Goal: Information Seeking & Learning: Check status

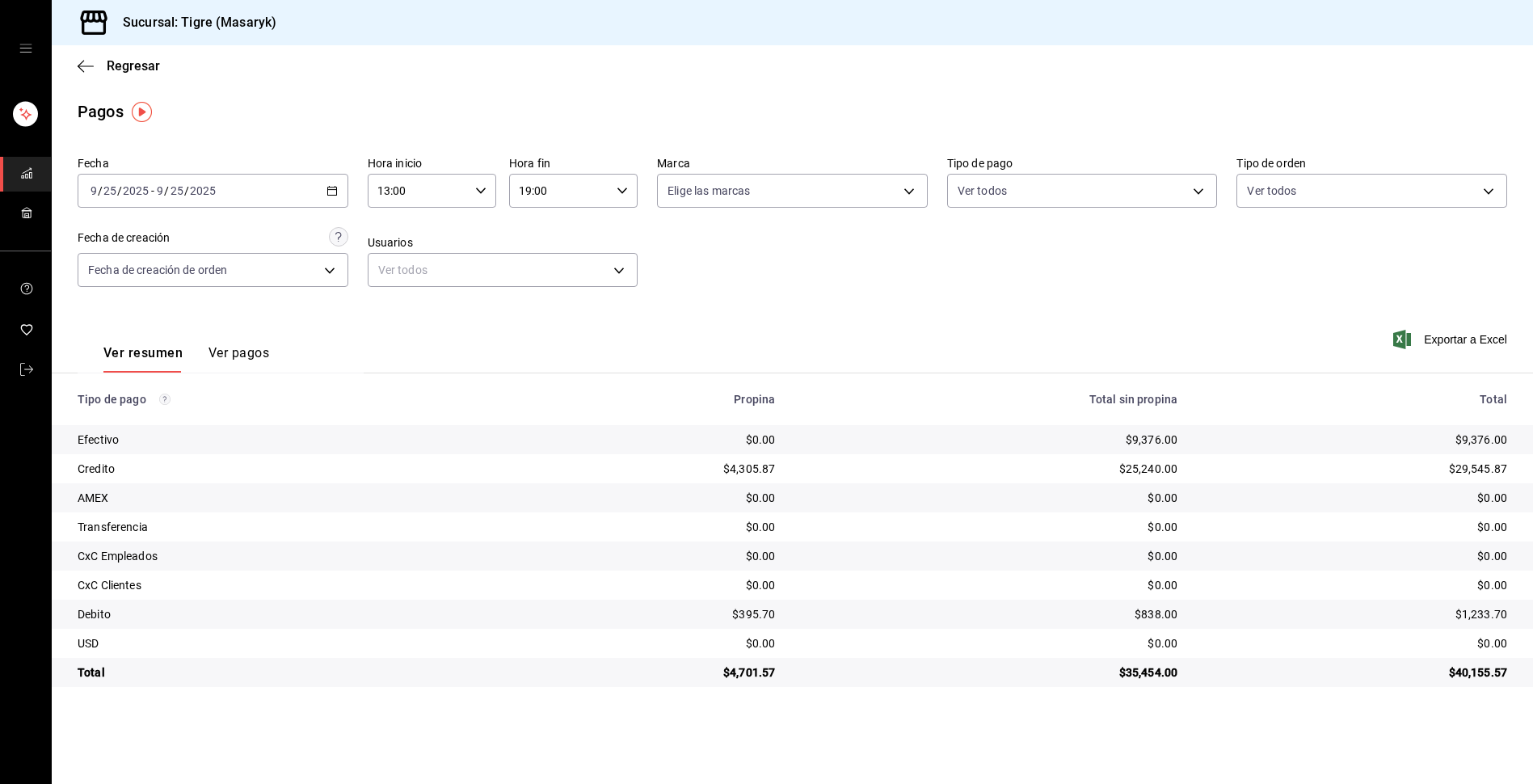
click at [479, 189] on icon "button" at bounding box center [481, 191] width 12 height 12
click at [397, 236] on span "13" at bounding box center [400, 231] width 39 height 13
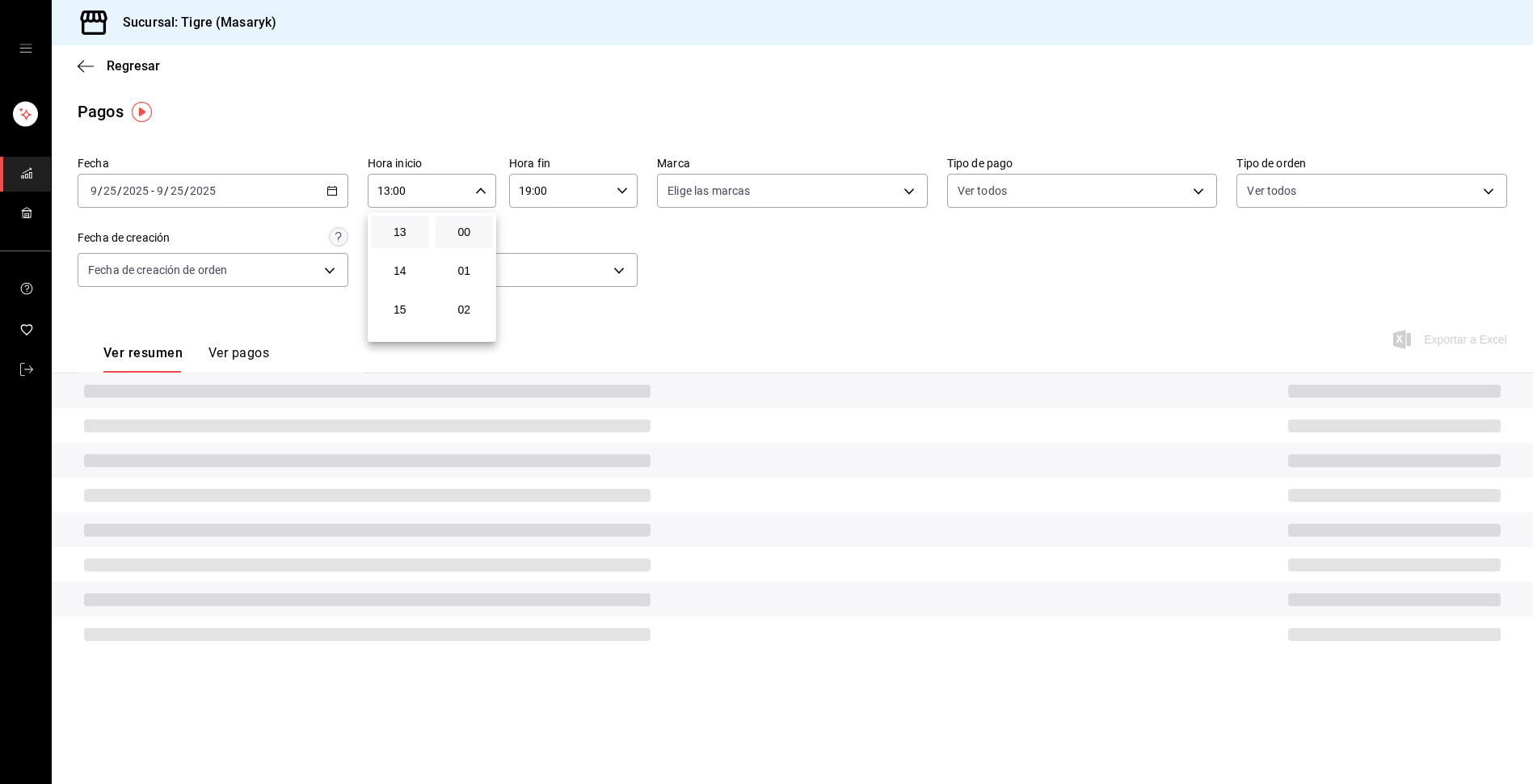
click at [624, 194] on div at bounding box center [766, 392] width 1533 height 784
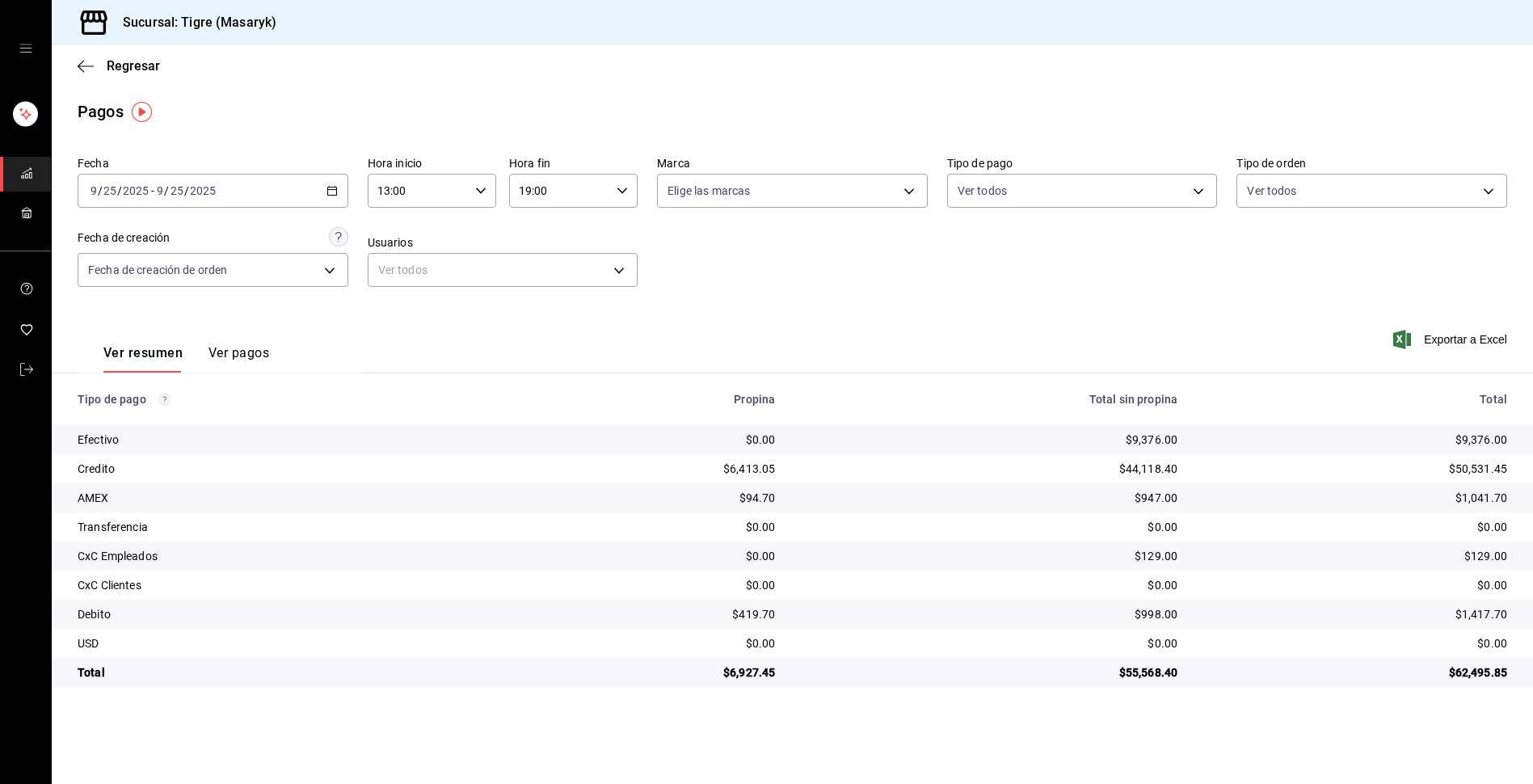
click at [624, 194] on icon "button" at bounding box center [623, 191] width 12 height 12
click at [562, 229] on button "19" at bounding box center [540, 231] width 58 height 32
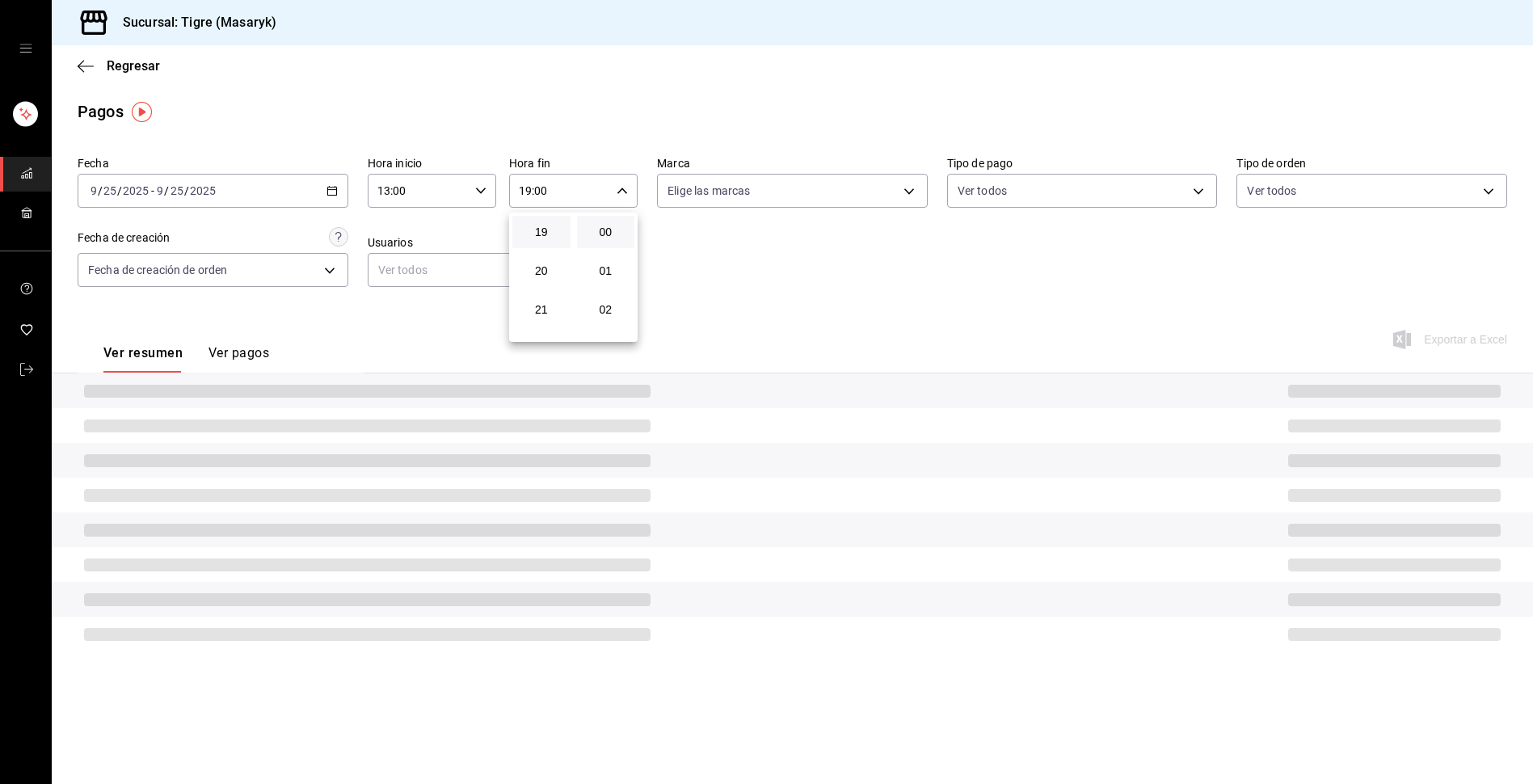
click at [1191, 186] on div at bounding box center [766, 392] width 1533 height 784
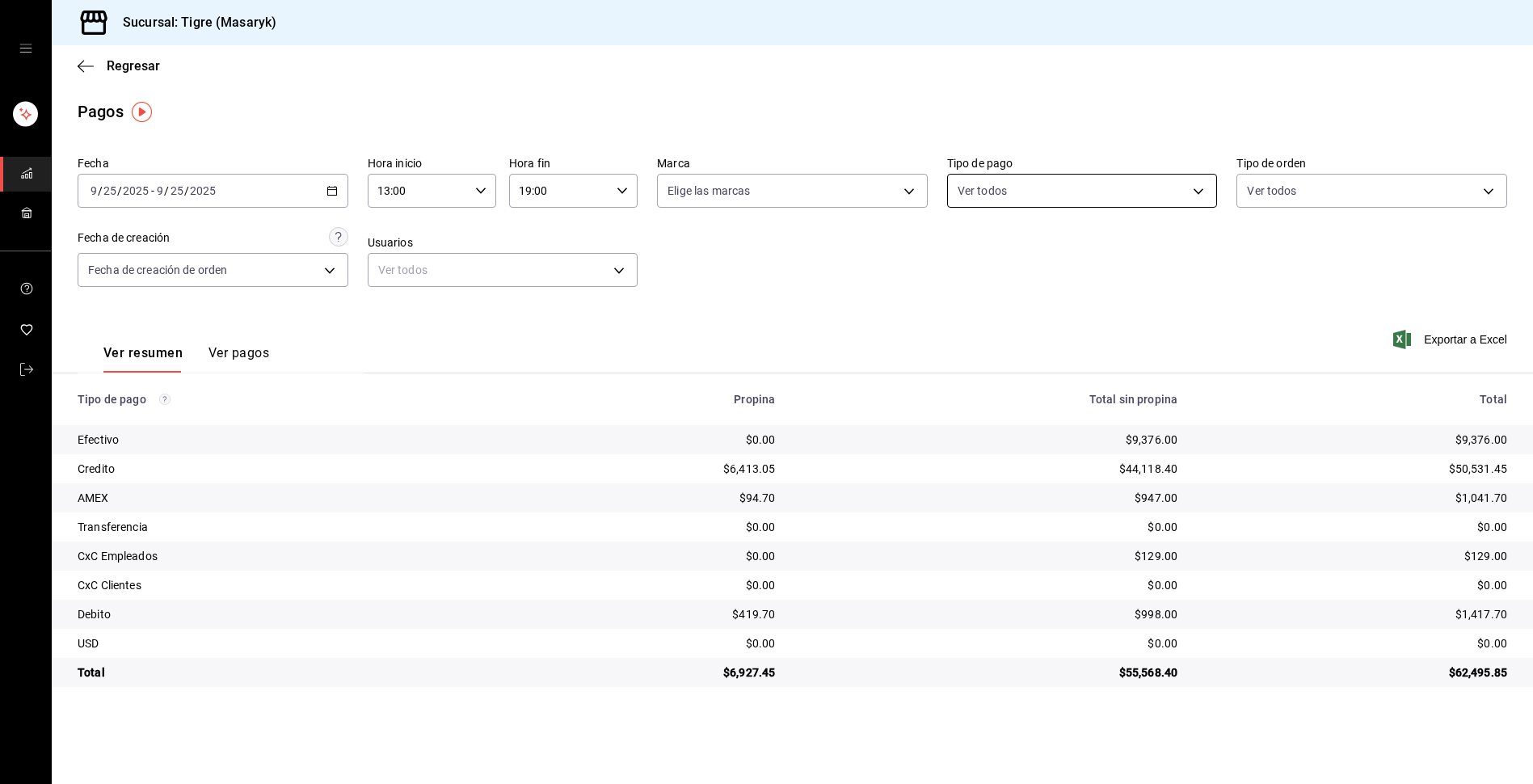
click at [1191, 191] on body "Sucursal: Tigre (Masaryk) Regresar Pagos Fecha [DATE] [DATE] - [DATE] [DATE] Ho…" at bounding box center [766, 392] width 1533 height 784
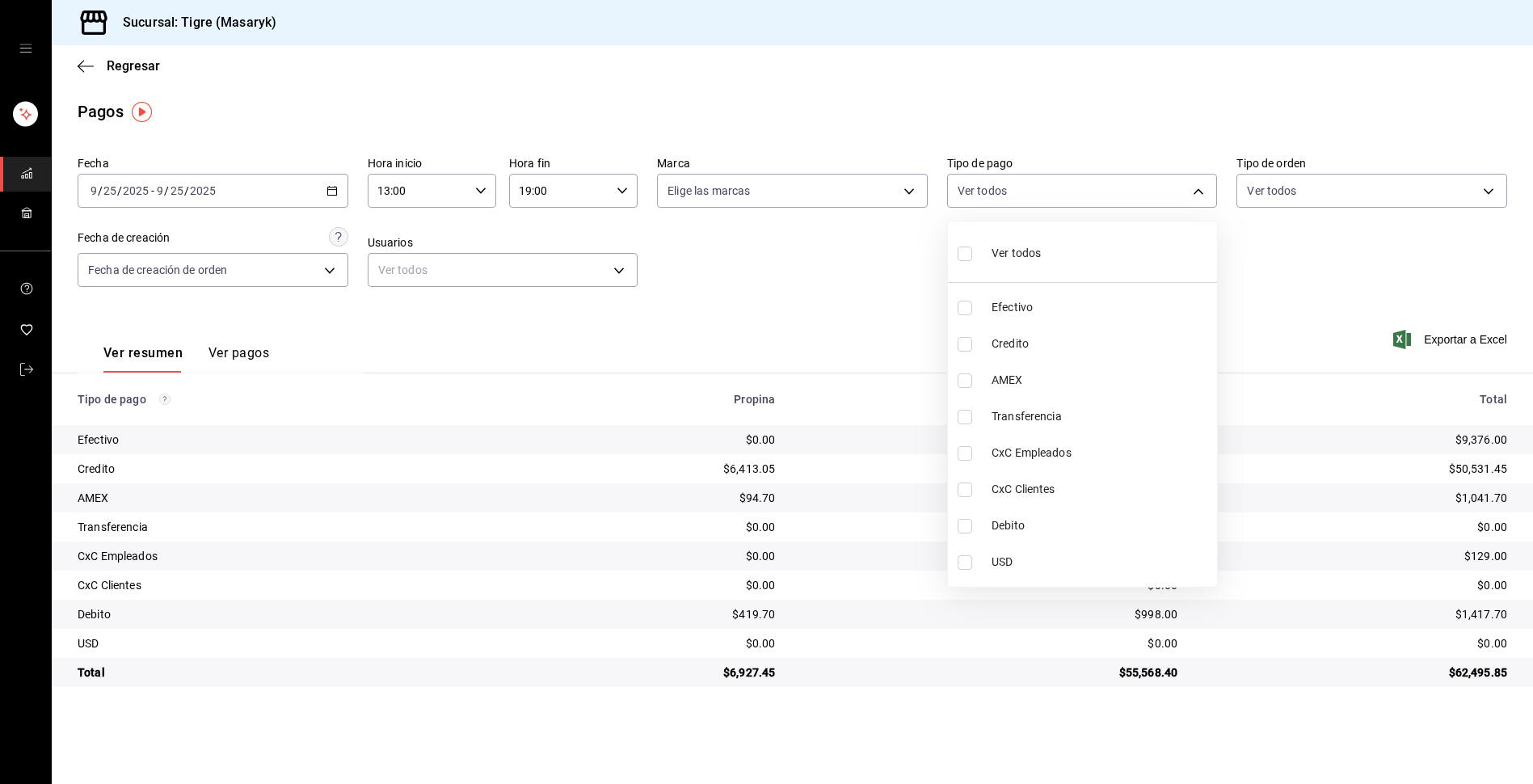
click at [963, 254] on input "checkbox" at bounding box center [964, 254] width 15 height 15
checkbox input "true"
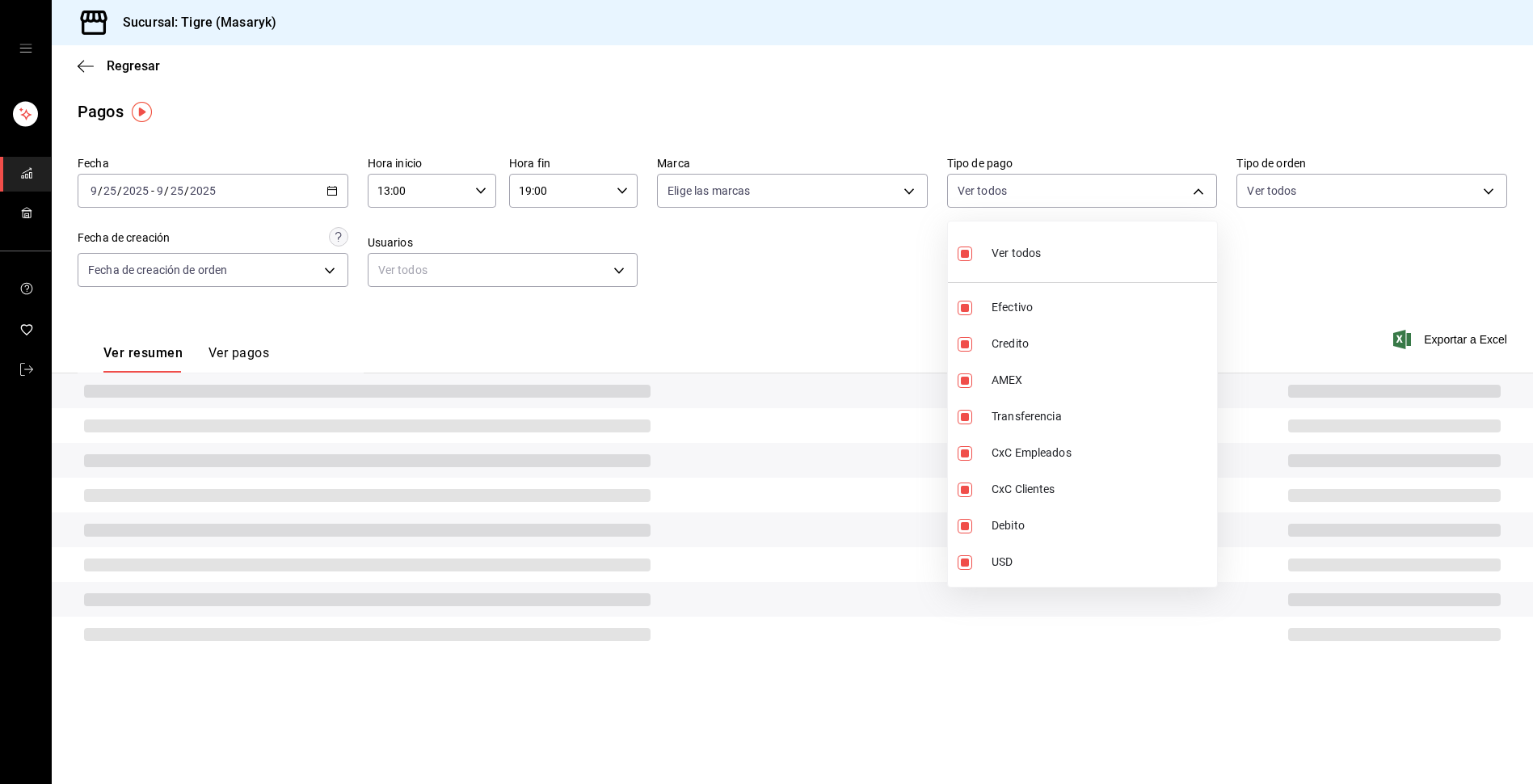
type input "68cfb1b9-f6b2-44be-9d19-cf144159f8e2,563f51c4-7c0d-43b6-837e-e895ac41548e,d9472…"
checkbox input "true"
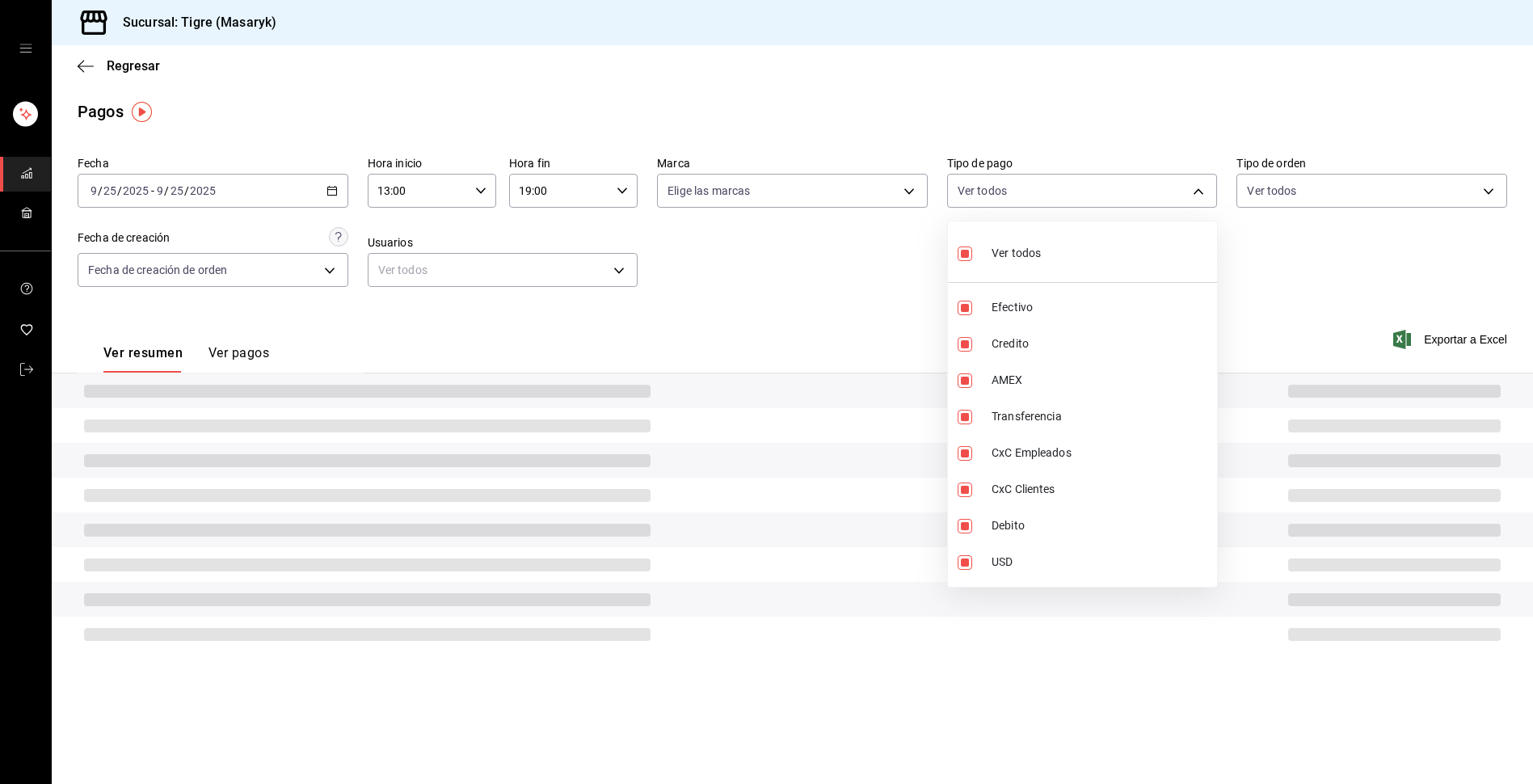
checkbox input "true"
click at [1317, 289] on div at bounding box center [766, 392] width 1533 height 784
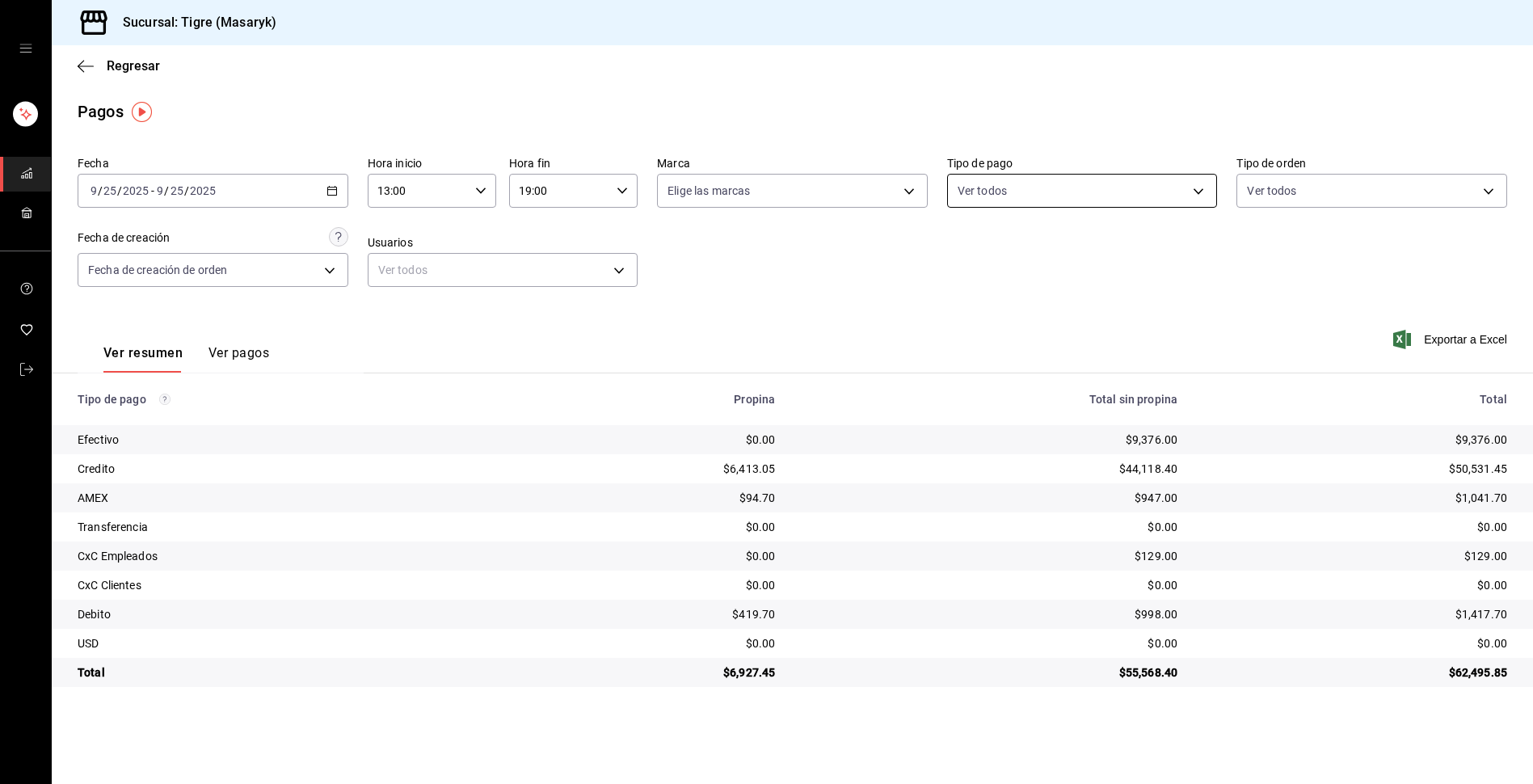
click at [1194, 190] on body "Sucursal: Tigre (Masaryk) Regresar Pagos Fecha [DATE] [DATE] - [DATE] [DATE] Ho…" at bounding box center [766, 392] width 1533 height 784
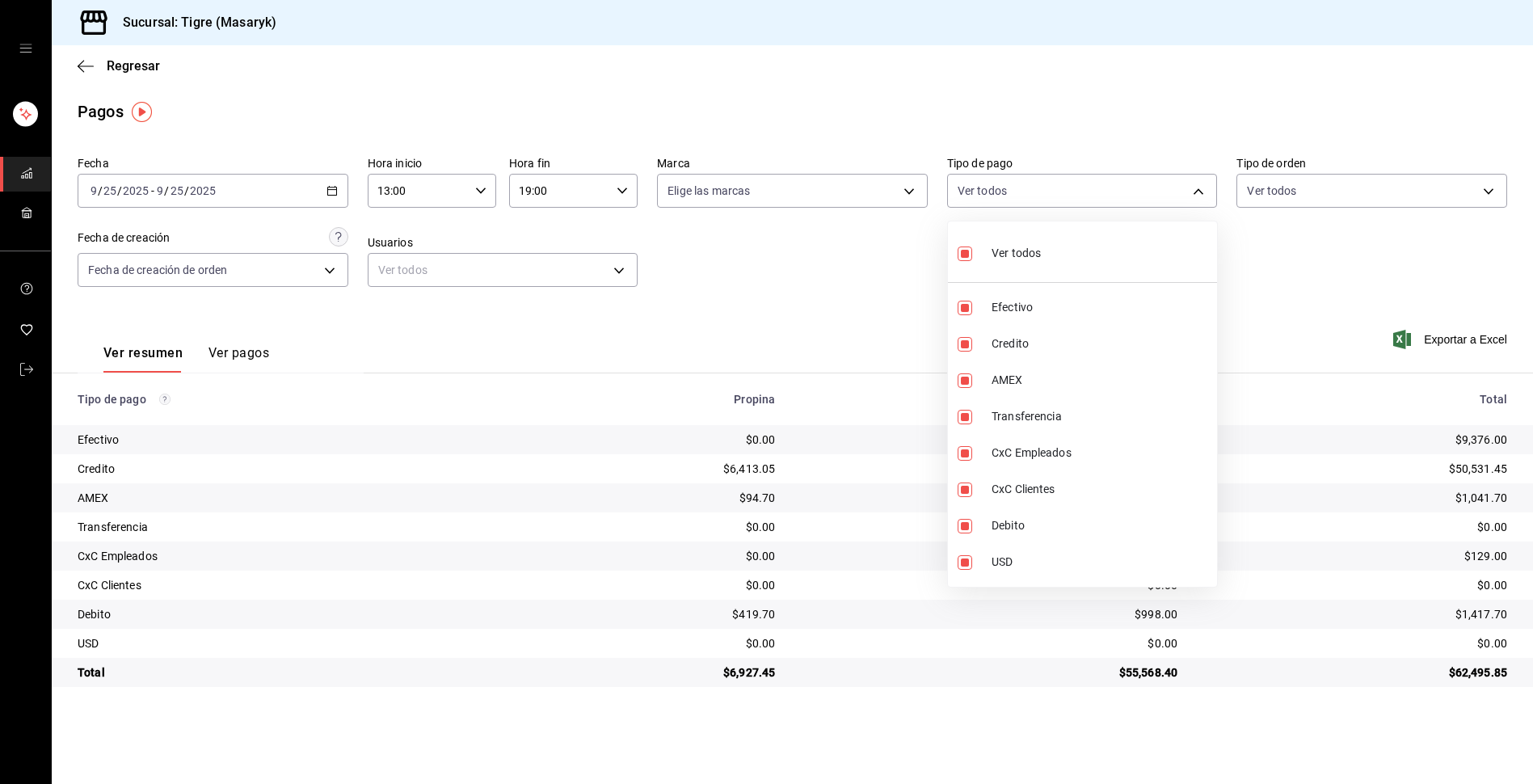
click at [969, 251] on input "checkbox" at bounding box center [964, 254] width 15 height 15
checkbox input "false"
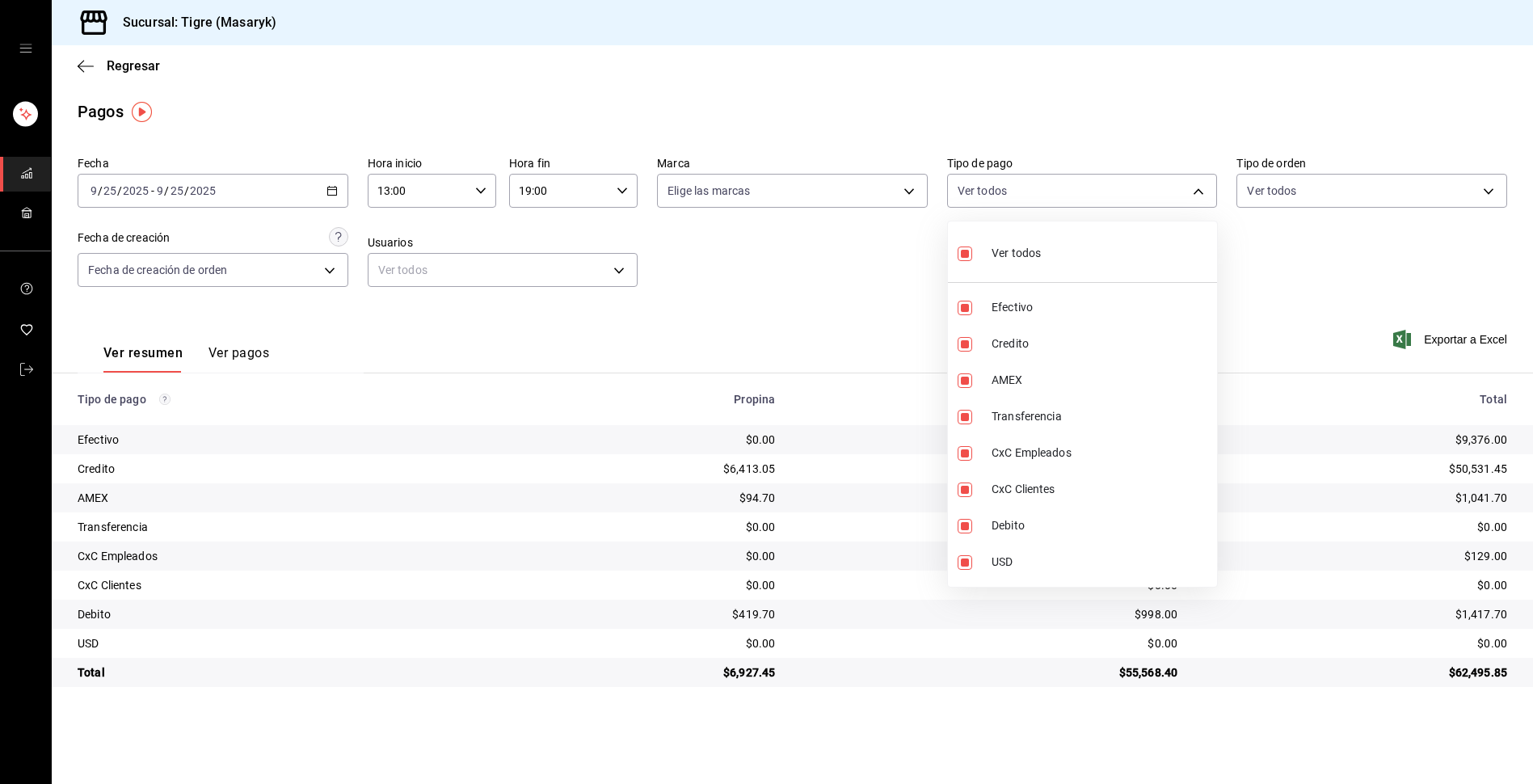
checkbox input "false"
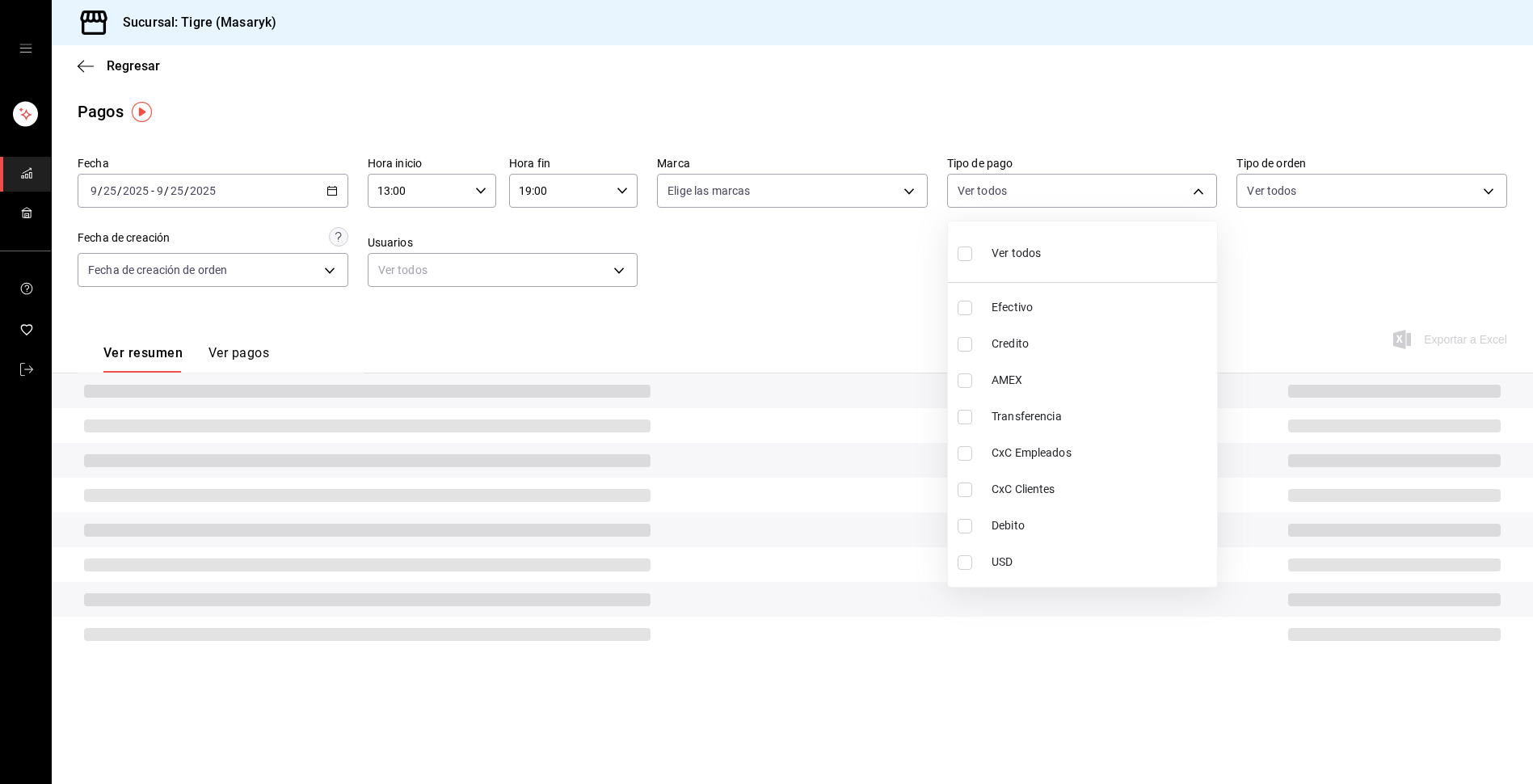
click at [969, 251] on input "checkbox" at bounding box center [964, 254] width 15 height 15
checkbox input "true"
type input "68cfb1b9-f6b2-44be-9d19-cf144159f8e2,563f51c4-7c0d-43b6-837e-e895ac41548e,d9472…"
checkbox input "true"
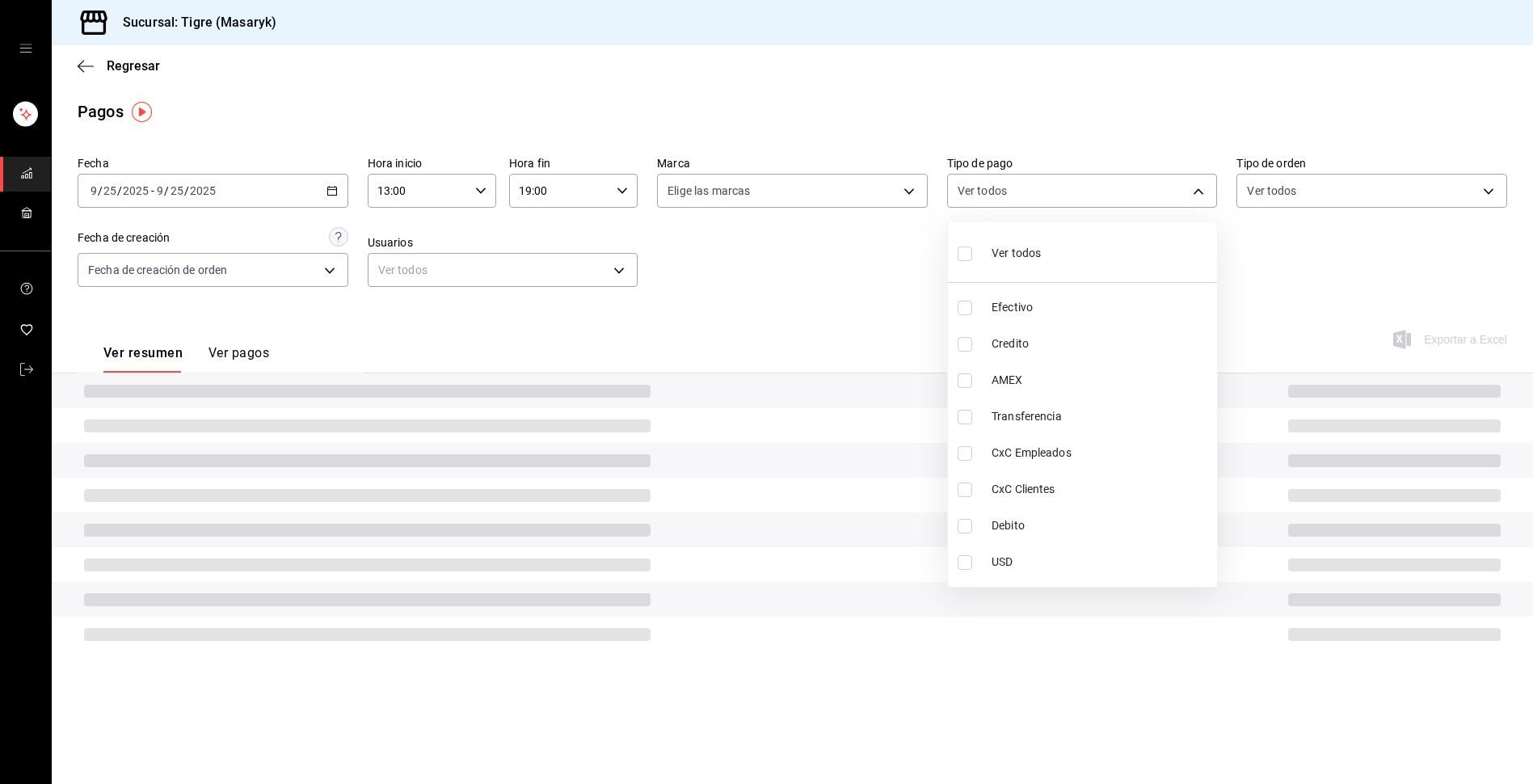
checkbox input "true"
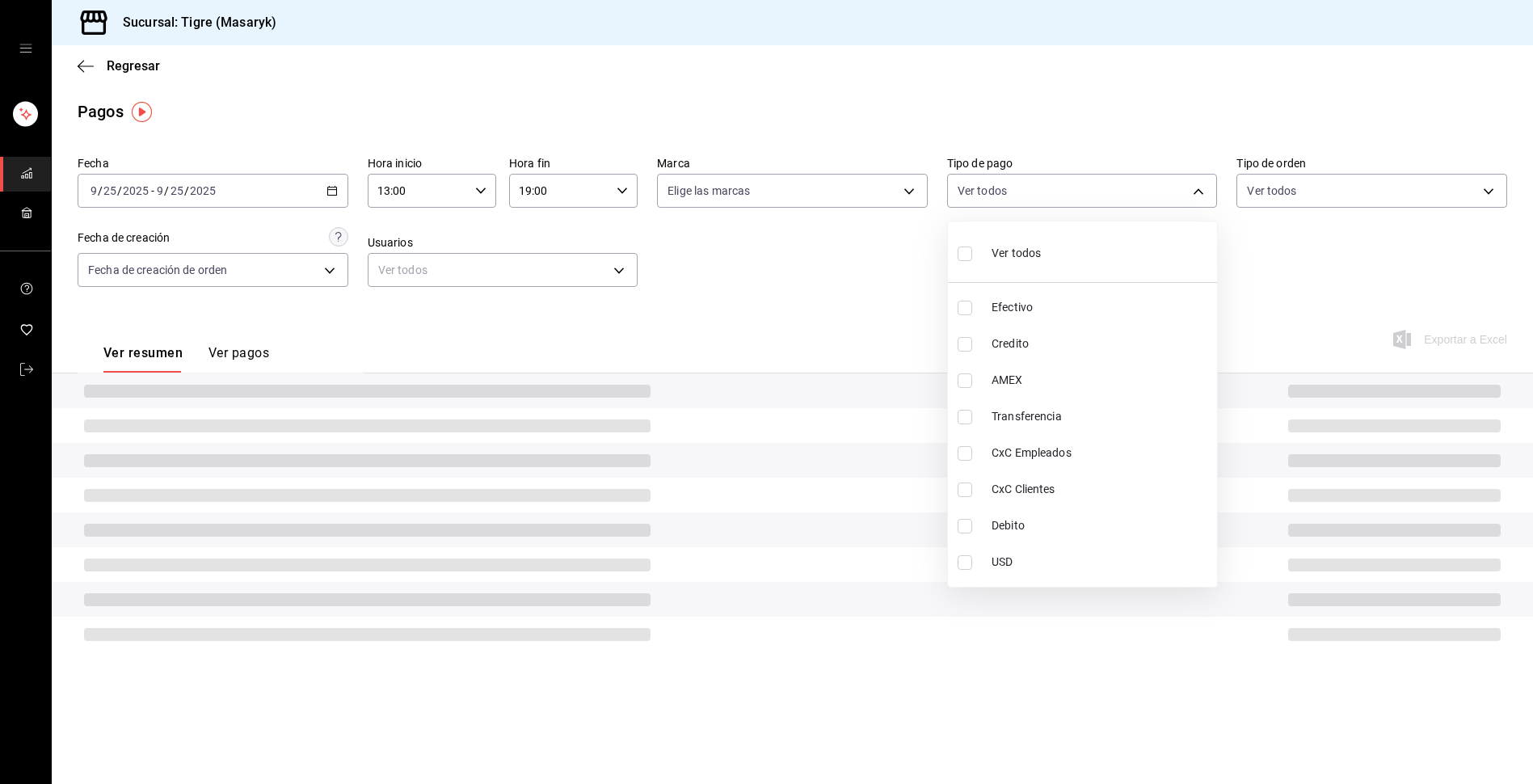
checkbox input "true"
click at [1296, 304] on div at bounding box center [766, 392] width 1533 height 784
click at [477, 191] on icon "button" at bounding box center [481, 191] width 12 height 12
click at [402, 225] on span "13" at bounding box center [400, 231] width 39 height 13
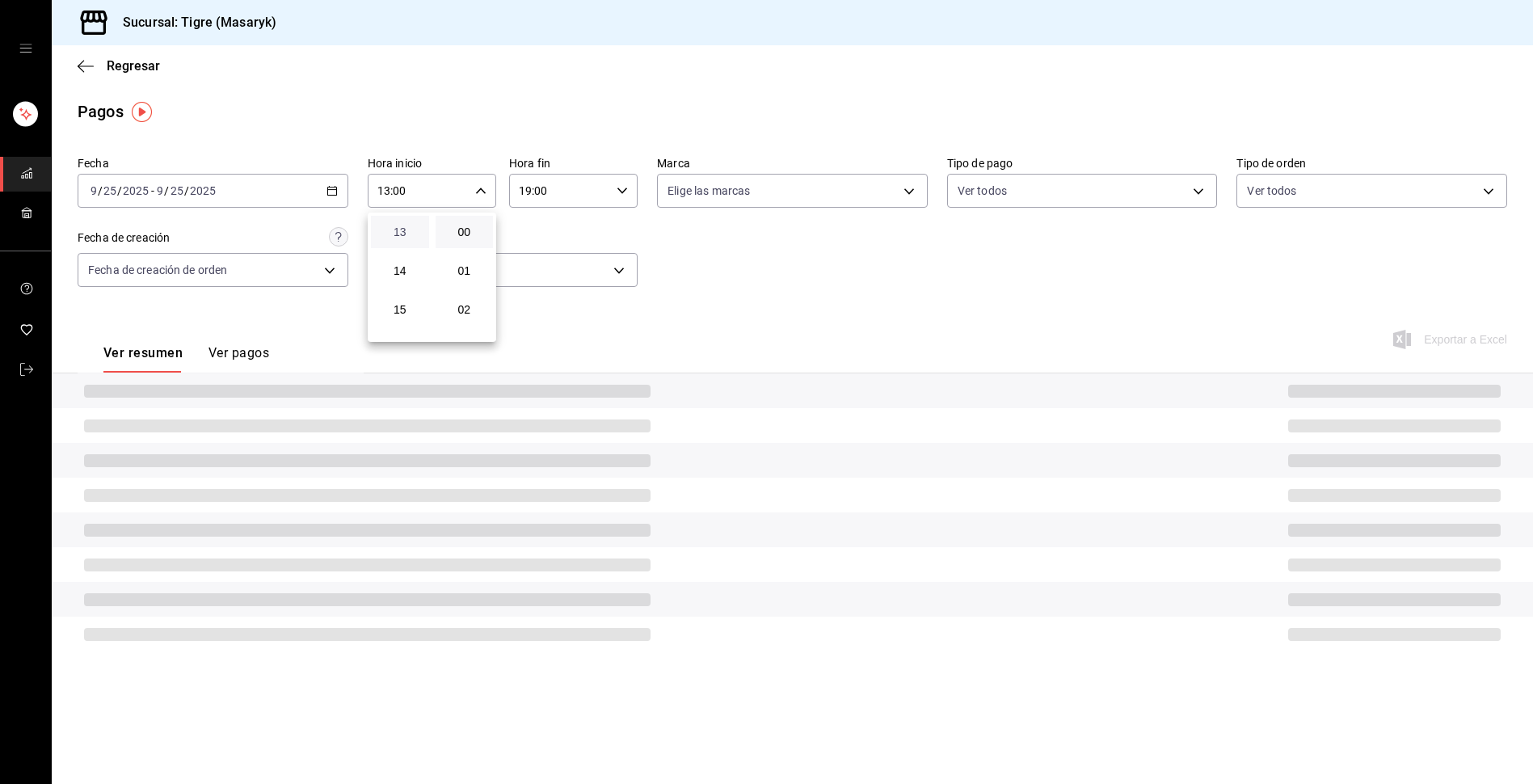
click at [404, 225] on span "13" at bounding box center [400, 231] width 39 height 13
click at [625, 191] on div at bounding box center [766, 392] width 1533 height 784
click at [625, 191] on \(Stroke\) "button" at bounding box center [623, 190] width 10 height 6
click at [557, 285] on span "22" at bounding box center [541, 283] width 39 height 13
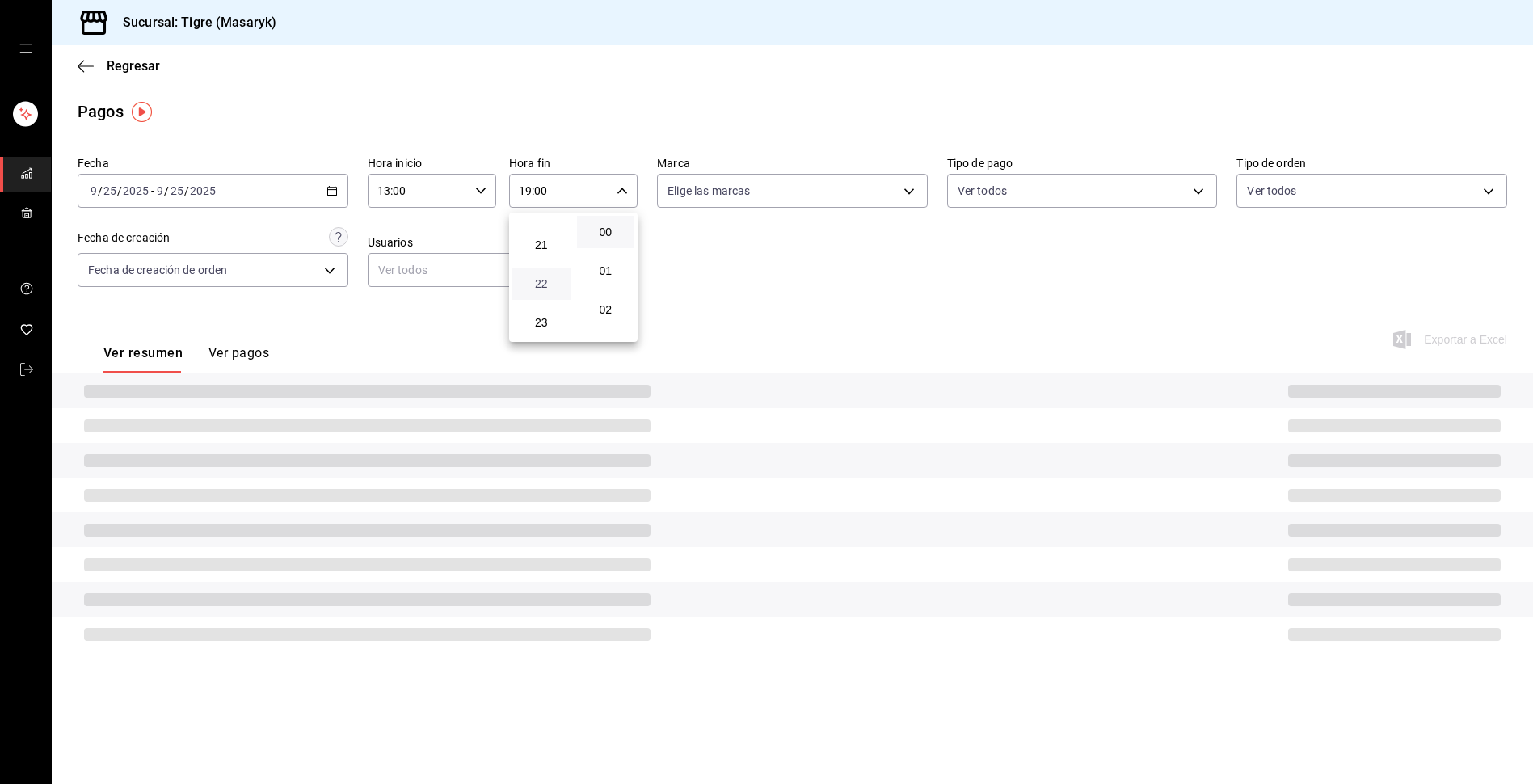
type input "22:00"
click at [912, 309] on div at bounding box center [766, 392] width 1533 height 784
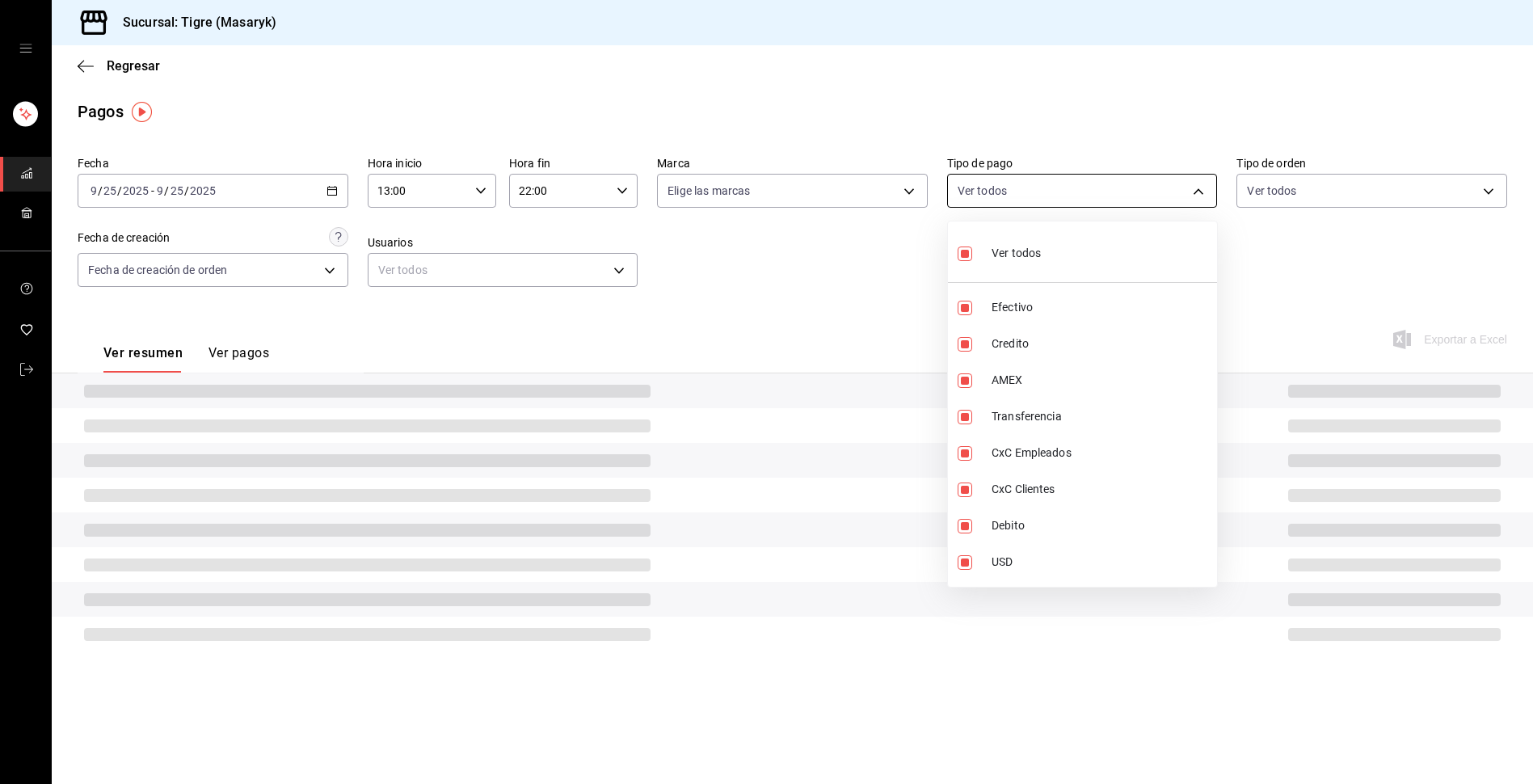
click at [1206, 197] on body "Sucursal: Tigre (Masaryk) Regresar Pagos Fecha [DATE] [DATE] - [DATE] [DATE] Ho…" at bounding box center [766, 392] width 1533 height 784
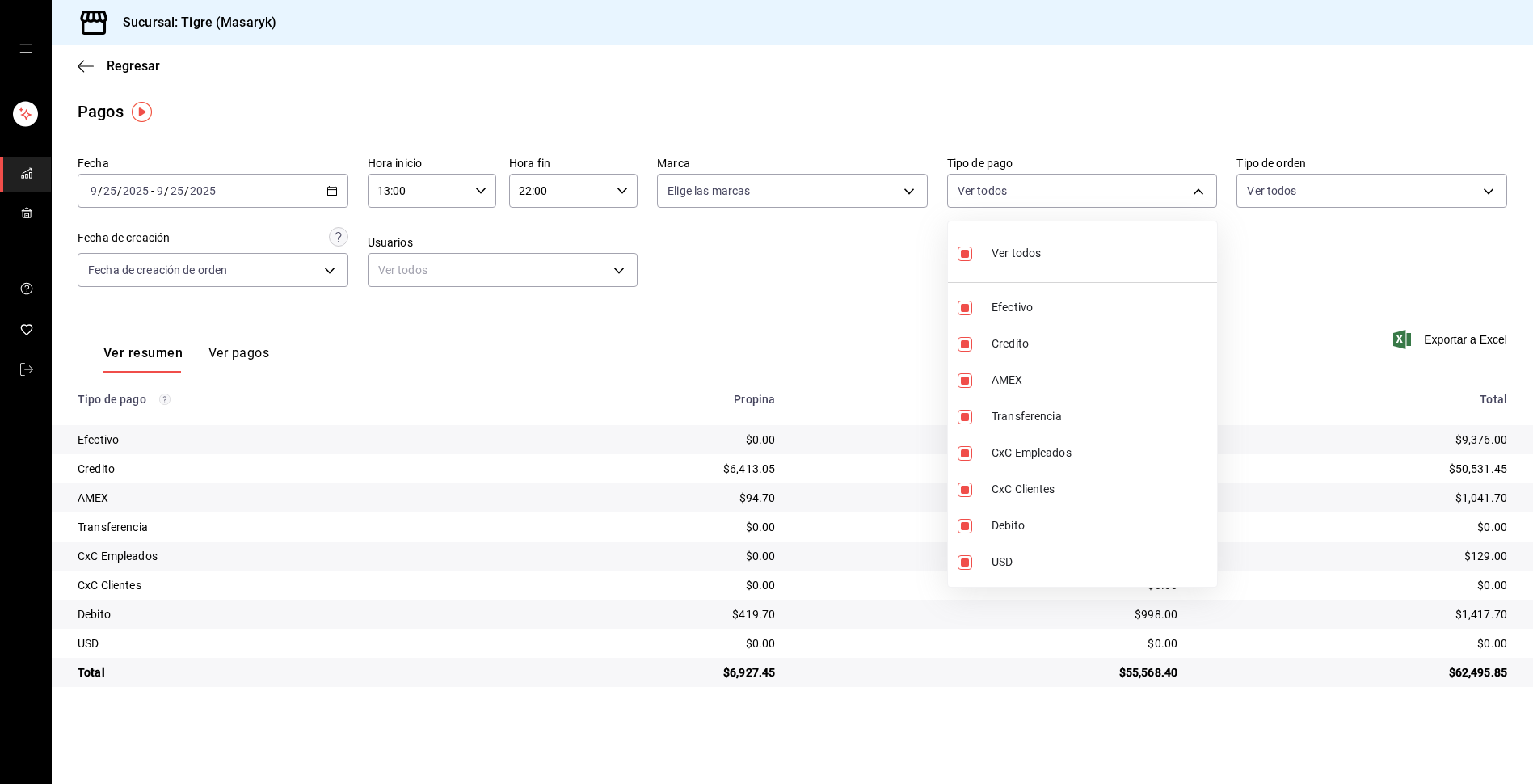
click at [959, 254] on input "checkbox" at bounding box center [964, 254] width 15 height 15
checkbox input "false"
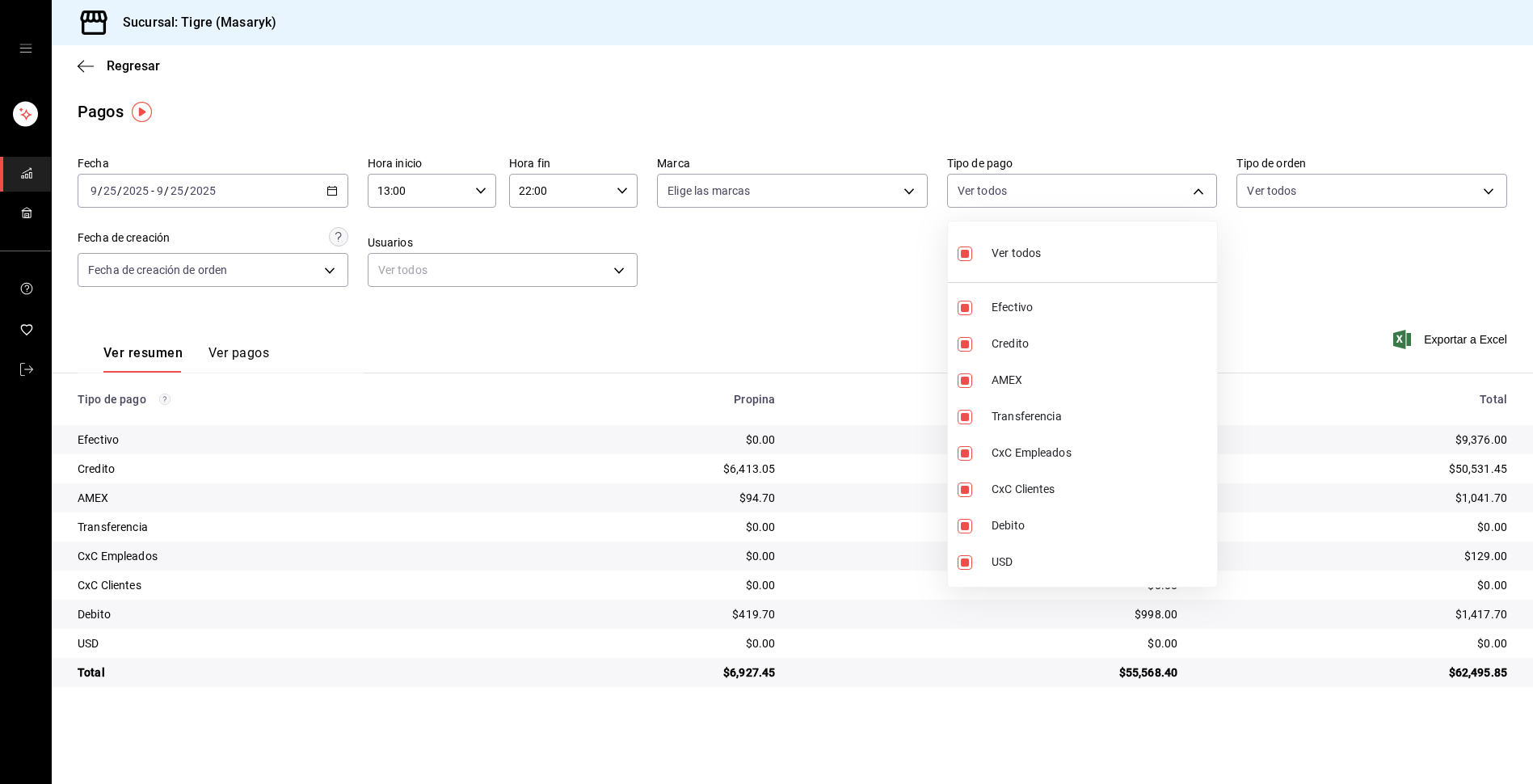
checkbox input "false"
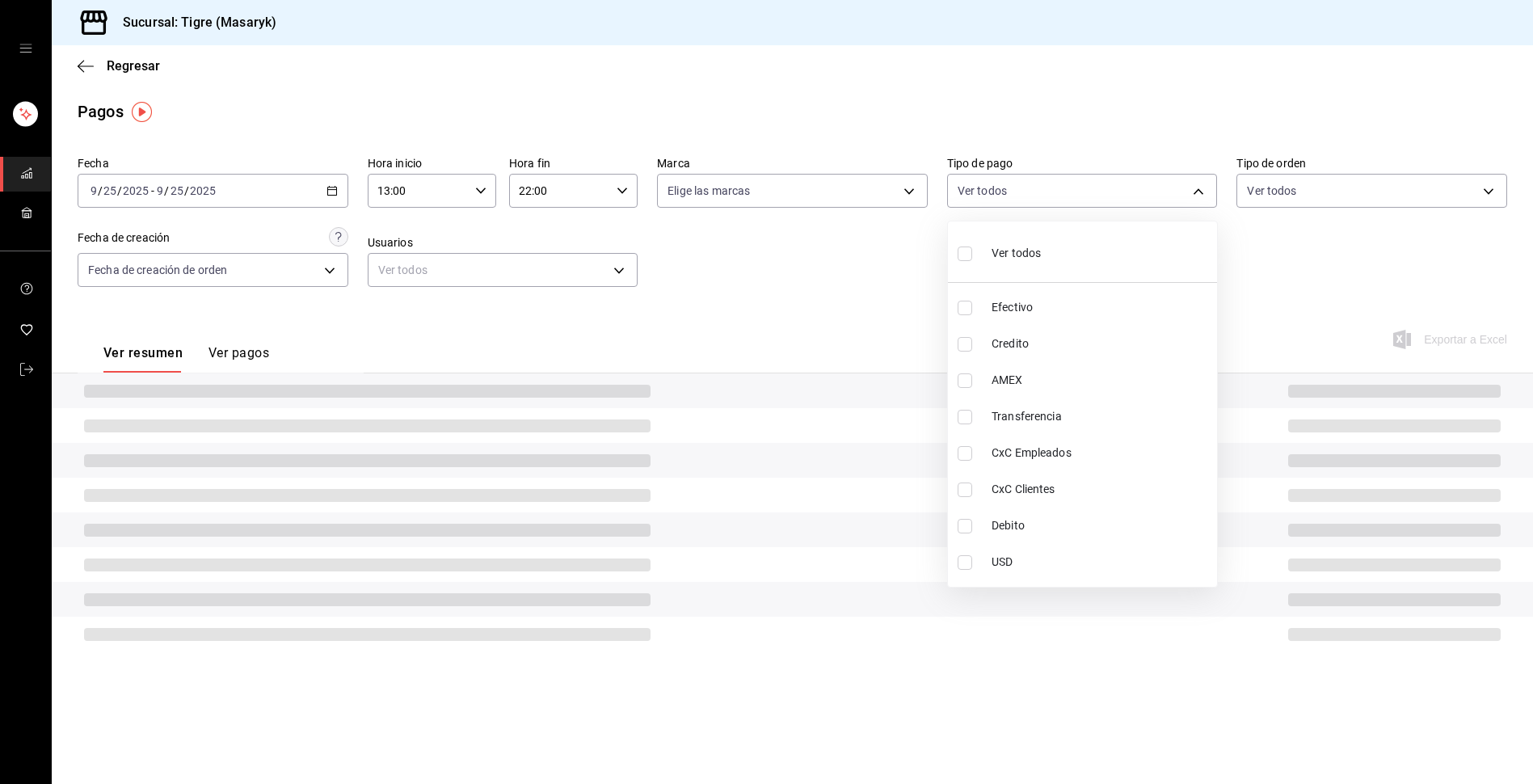
click at [959, 254] on input "checkbox" at bounding box center [964, 254] width 15 height 15
checkbox input "true"
type input "68cfb1b9-f6b2-44be-9d19-cf144159f8e2,563f51c4-7c0d-43b6-837e-e895ac41548e,d9472…"
checkbox input "true"
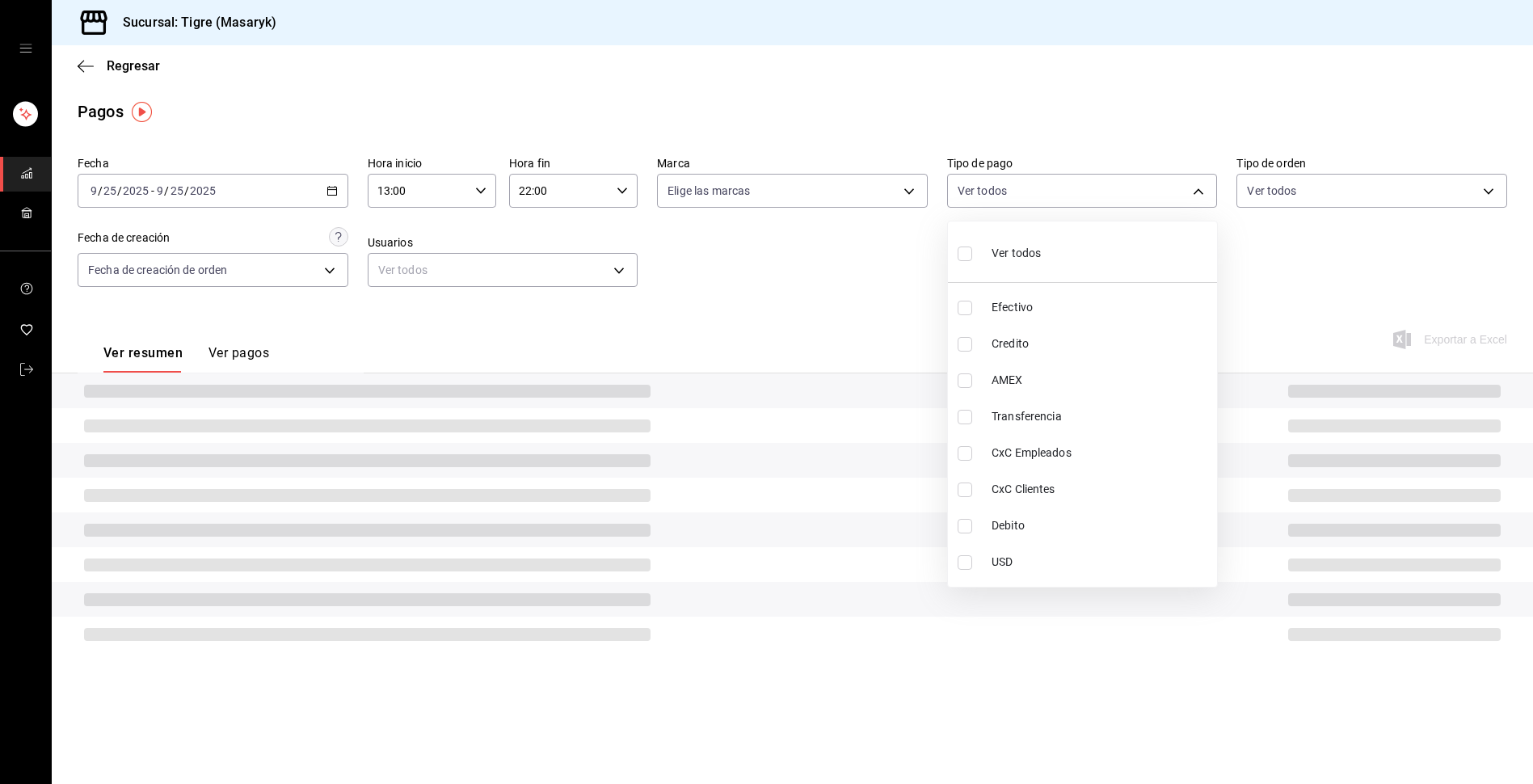
checkbox input "true"
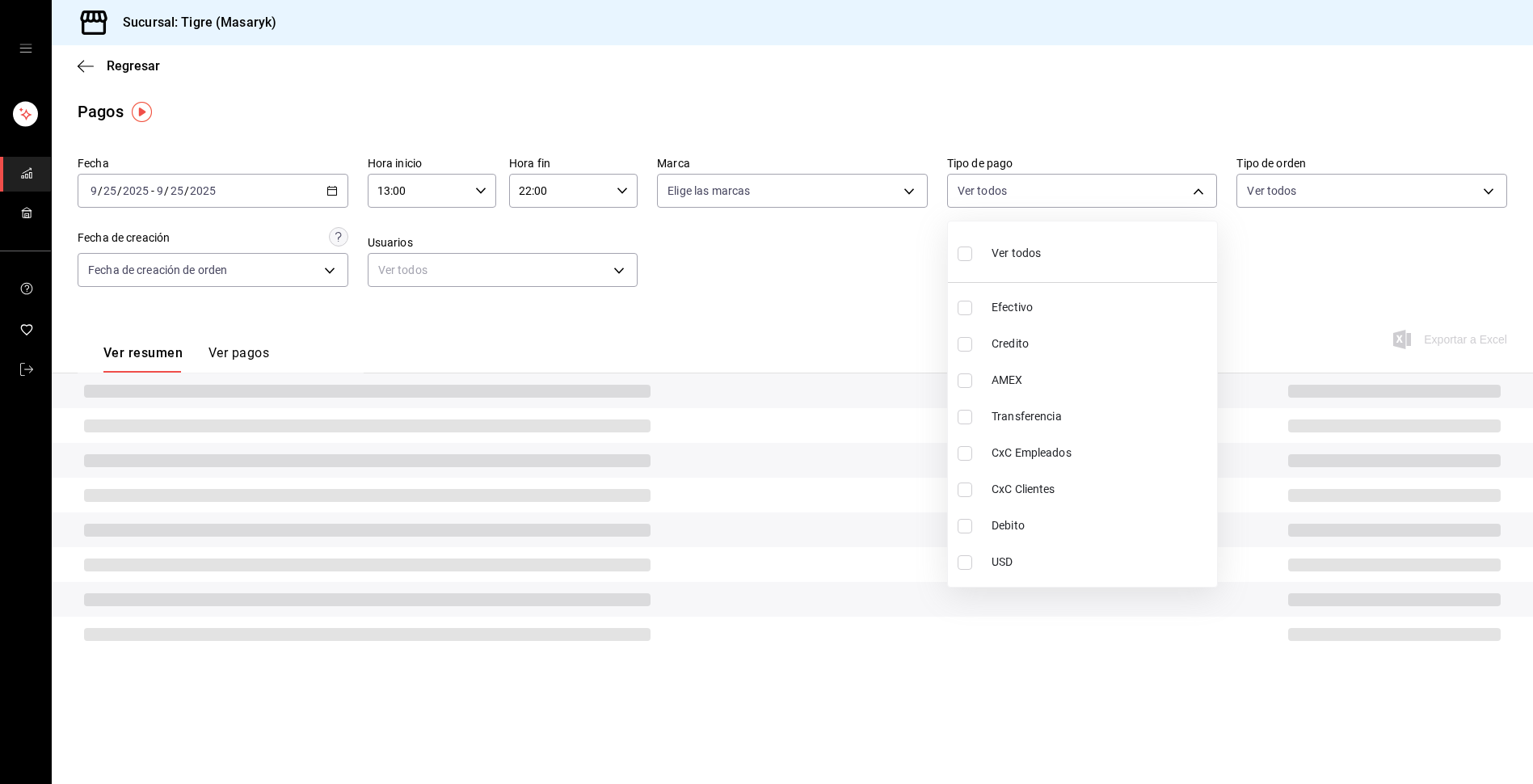
checkbox input "true"
click at [883, 286] on div at bounding box center [766, 392] width 1533 height 784
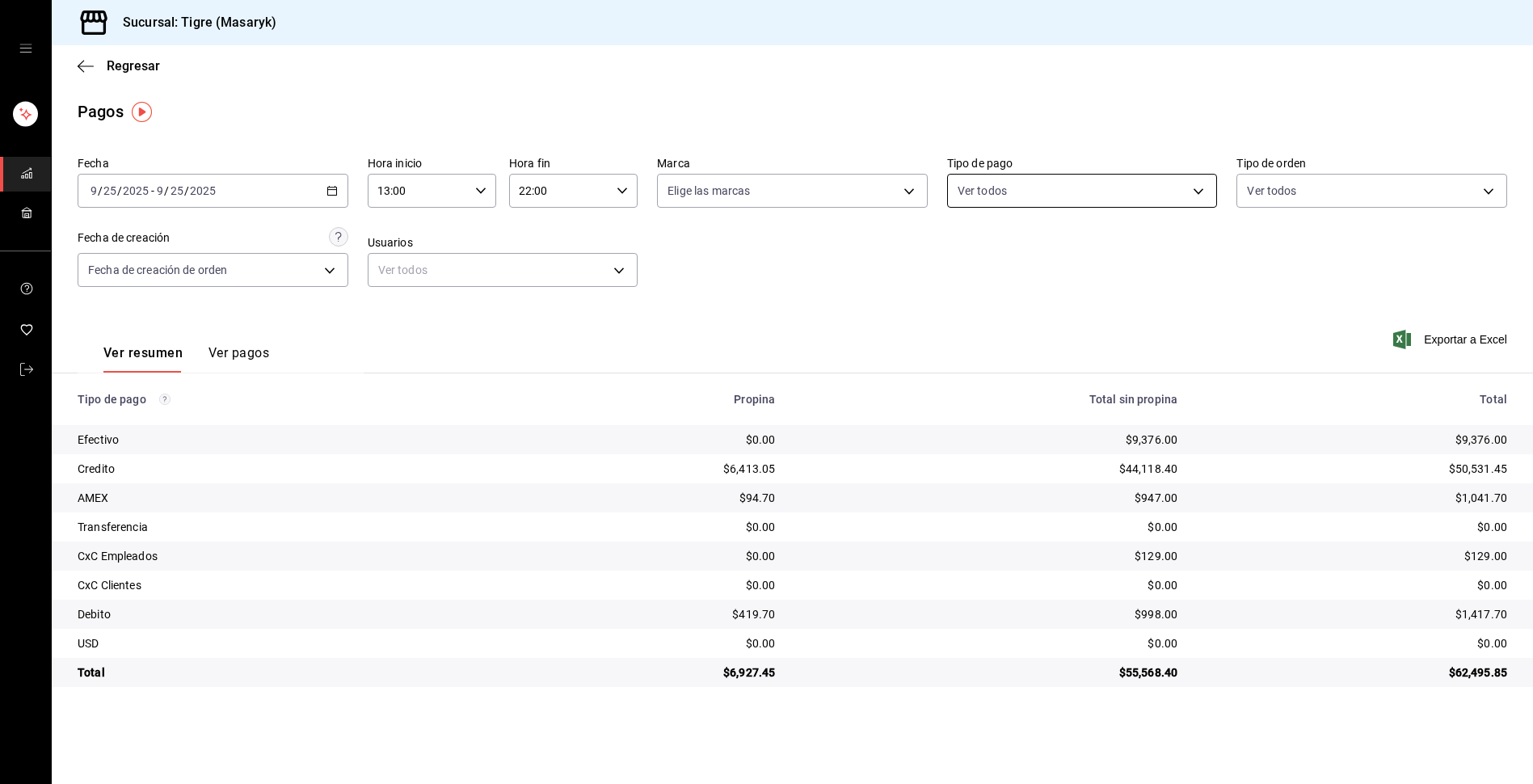
click at [1201, 183] on body "Sucursal: Tigre (Masaryk) Regresar Pagos Fecha [DATE] [DATE] - [DATE] [DATE] Ho…" at bounding box center [766, 392] width 1533 height 784
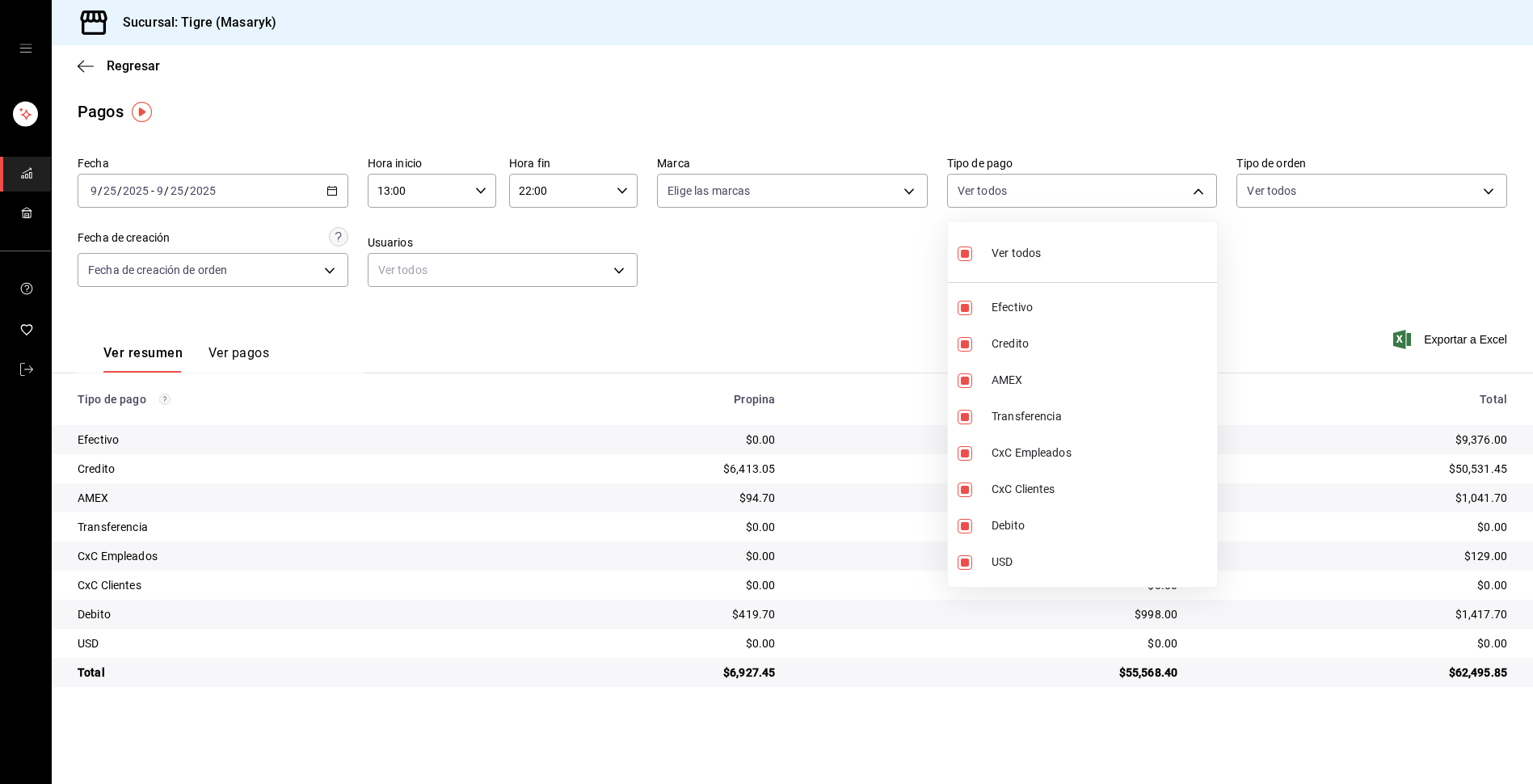
click at [969, 249] on input "checkbox" at bounding box center [964, 254] width 15 height 15
checkbox input "false"
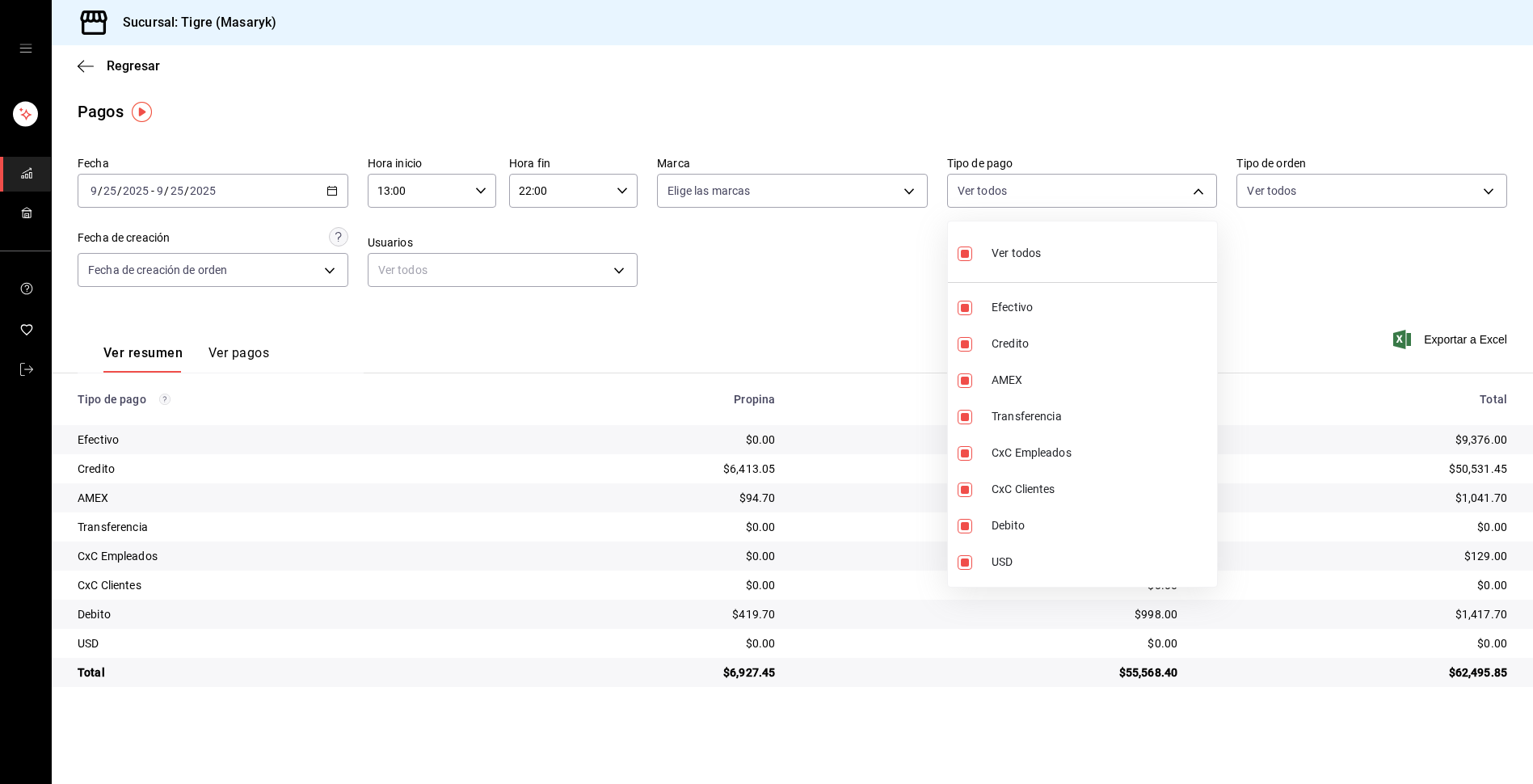
checkbox input "false"
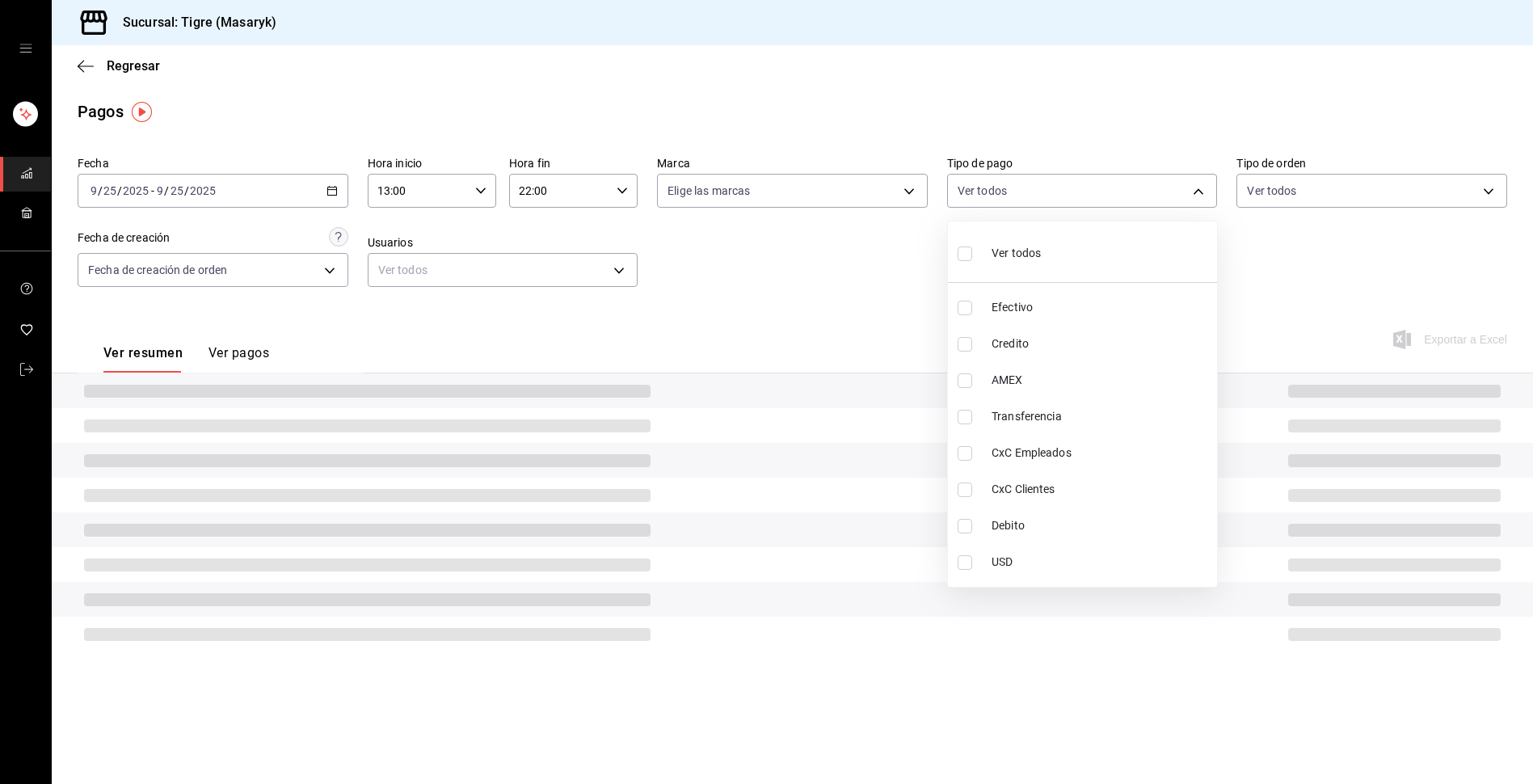
click at [968, 249] on input "checkbox" at bounding box center [964, 254] width 15 height 15
checkbox input "true"
type input "68cfb1b9-f6b2-44be-9d19-cf144159f8e2,563f51c4-7c0d-43b6-837e-e895ac41548e,d9472…"
checkbox input "true"
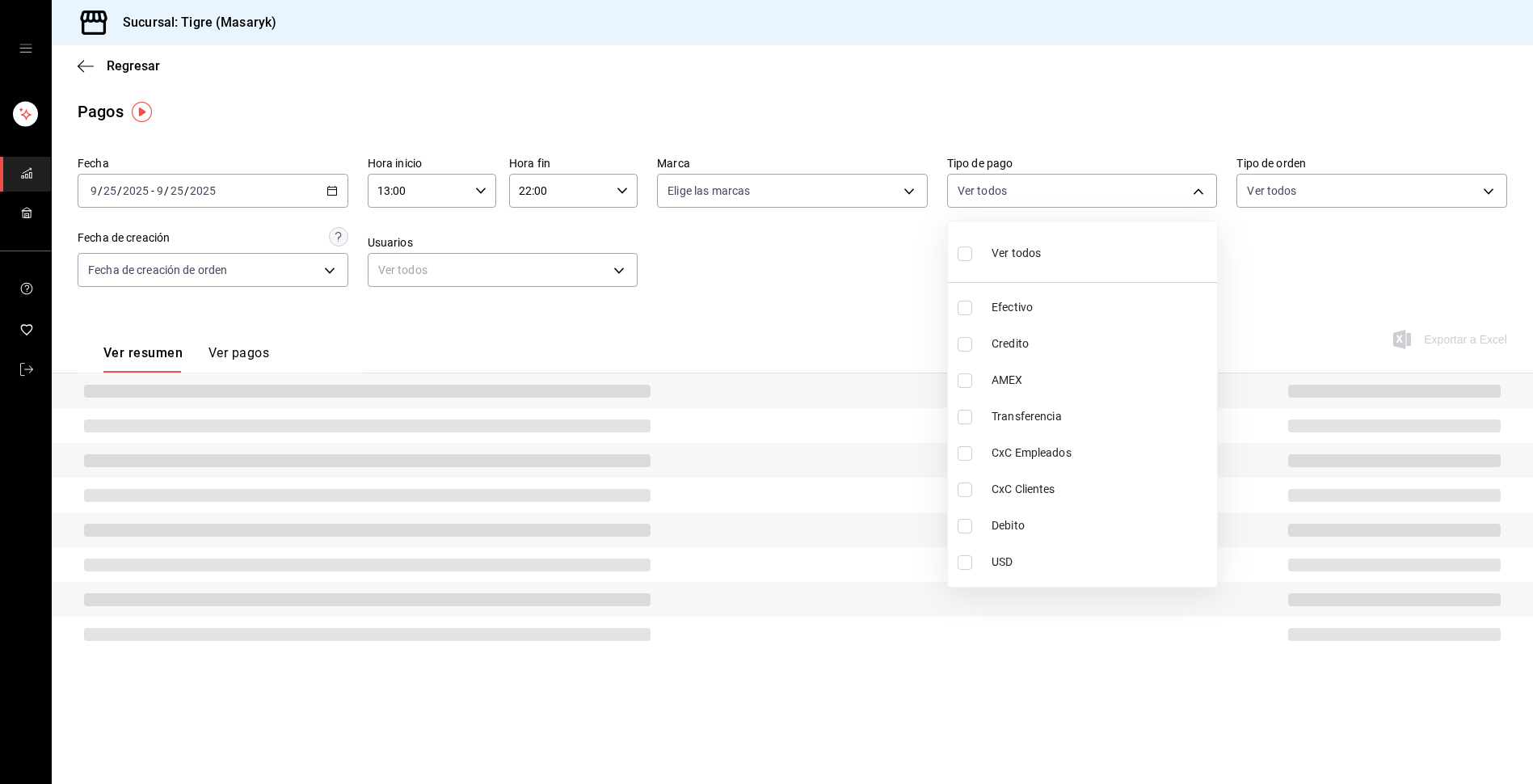
checkbox input "true"
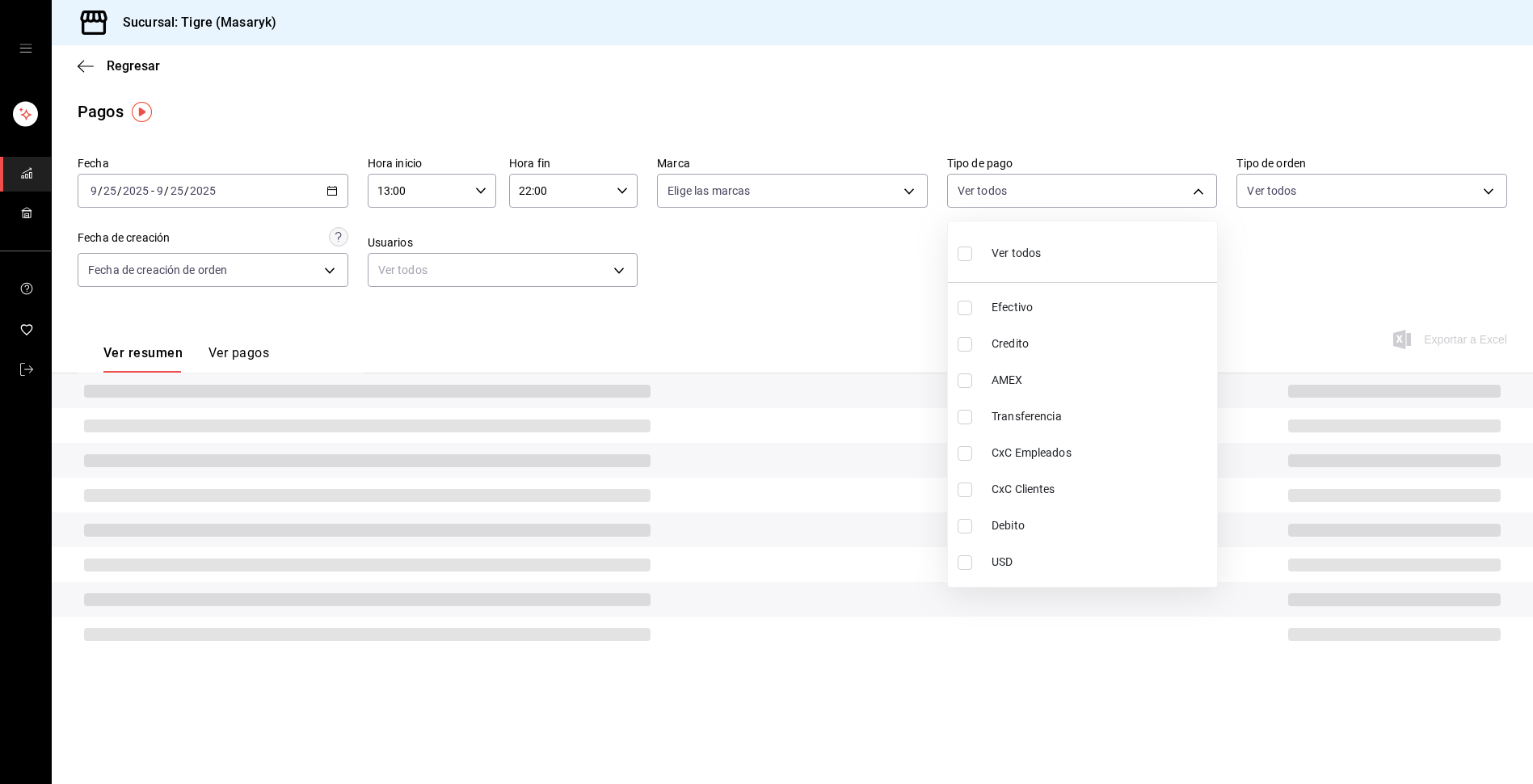
checkbox input "true"
click at [854, 287] on div at bounding box center [766, 392] width 1533 height 784
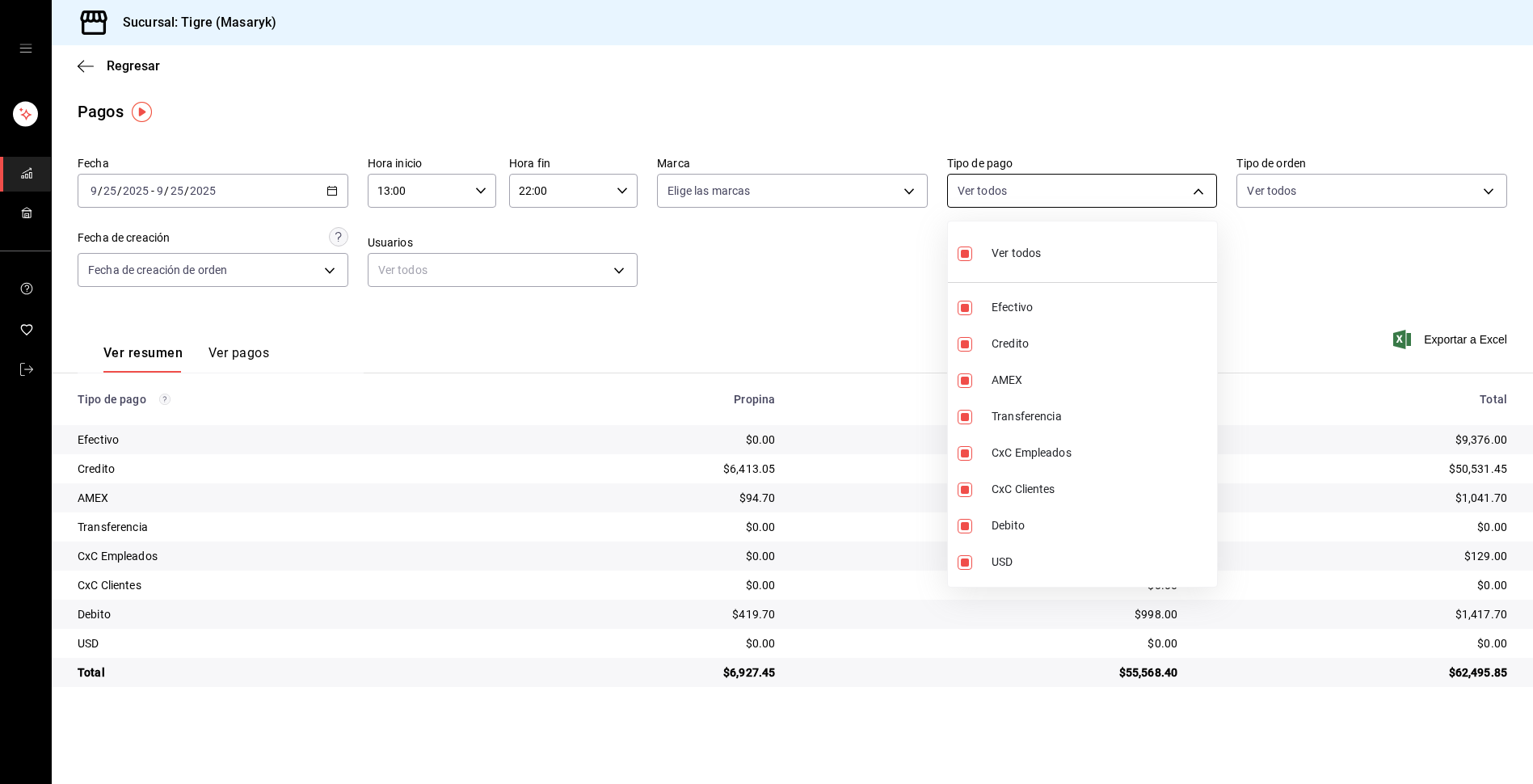
click at [1202, 183] on body "Sucursal: Tigre (Masaryk) Regresar Pagos Fecha [DATE] [DATE] - [DATE] [DATE] Ho…" at bounding box center [766, 392] width 1533 height 784
click at [965, 256] on input "checkbox" at bounding box center [964, 254] width 15 height 15
checkbox input "false"
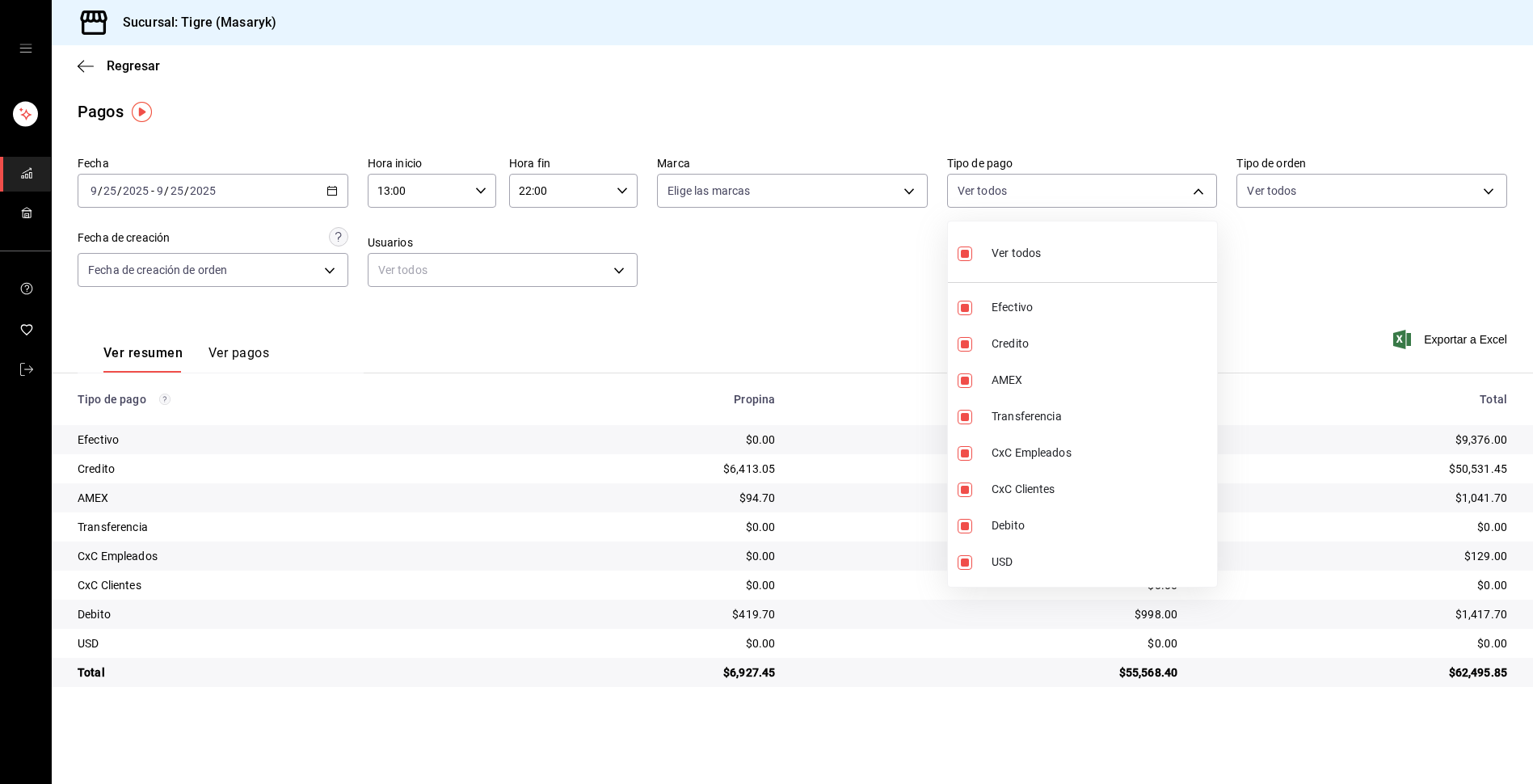
checkbox input "false"
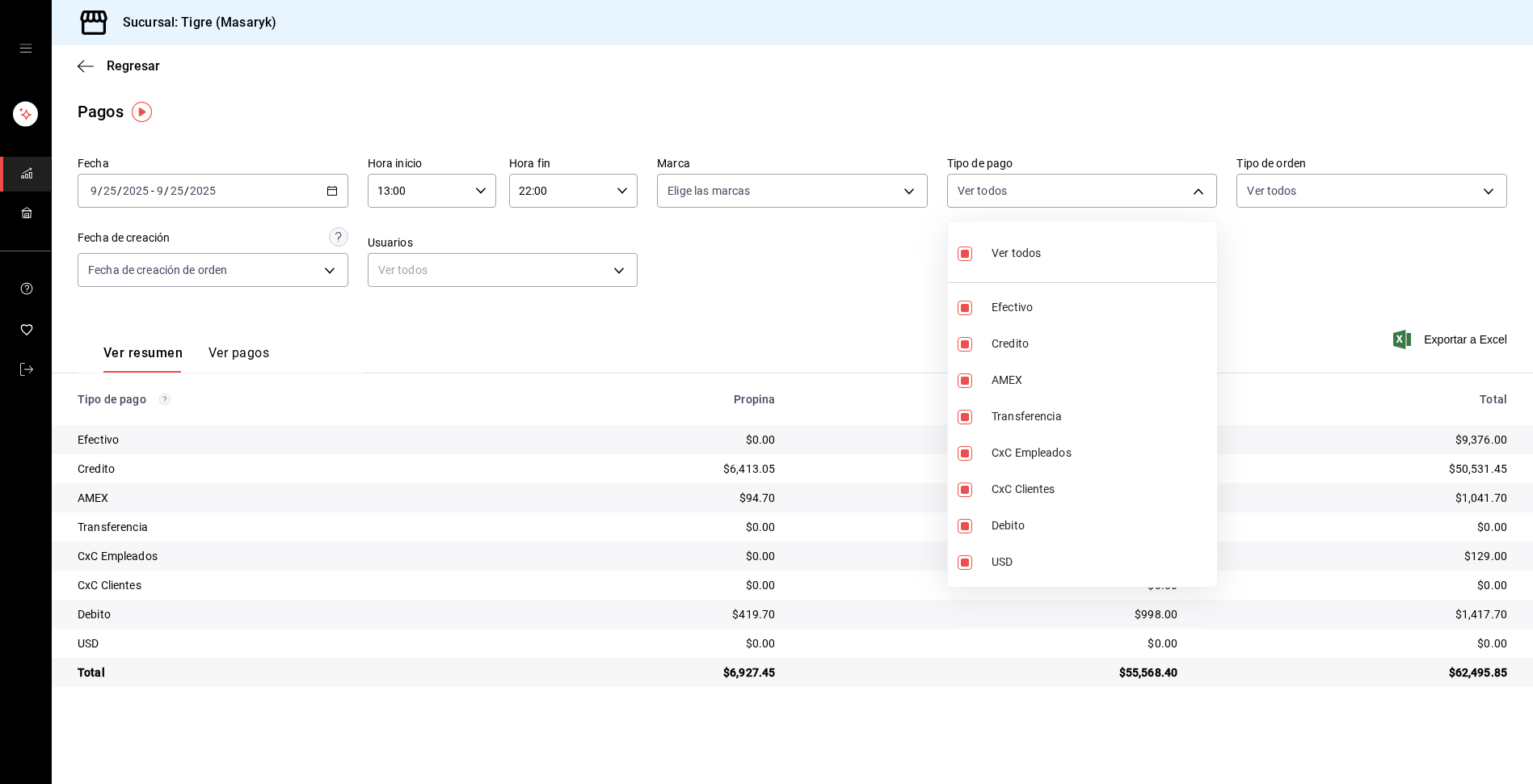
checkbox input "false"
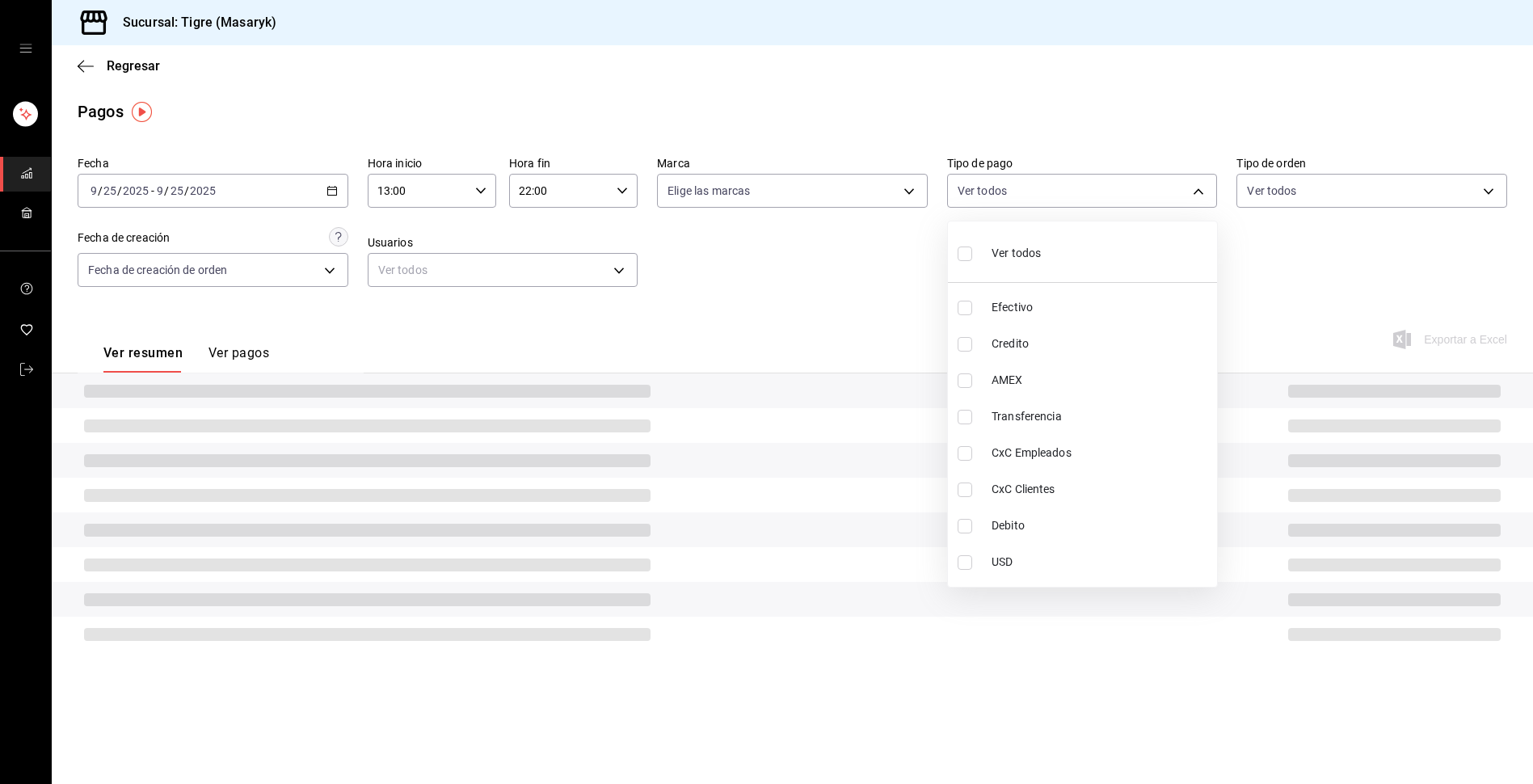
click at [963, 343] on input "checkbox" at bounding box center [964, 344] width 15 height 15
checkbox input "true"
type input "563f51c4-7c0d-43b6-837e-e895ac41548e"
click at [973, 531] on label at bounding box center [967, 526] width 21 height 15
click at [972, 531] on input "checkbox" at bounding box center [964, 526] width 15 height 15
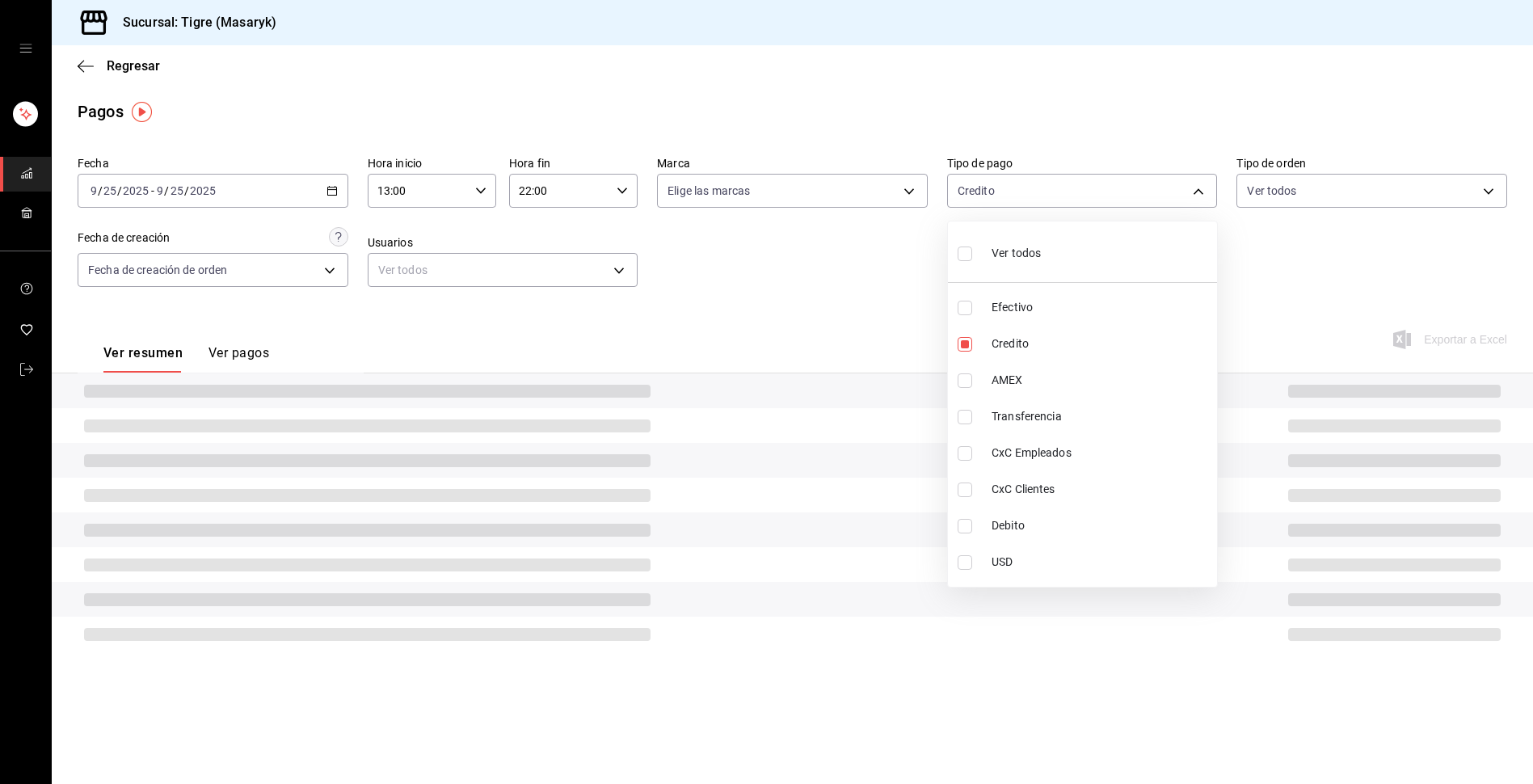
checkbox input "false"
type input "563f51c4-7c0d-43b6-837e-e895ac41548e"
click at [966, 523] on input "checkbox" at bounding box center [964, 526] width 15 height 15
checkbox input "true"
type input "563f51c4-7c0d-43b6-837e-e895ac41548e,a8f1af16-94e3-41ee-854d-4aaa38aa7ebf"
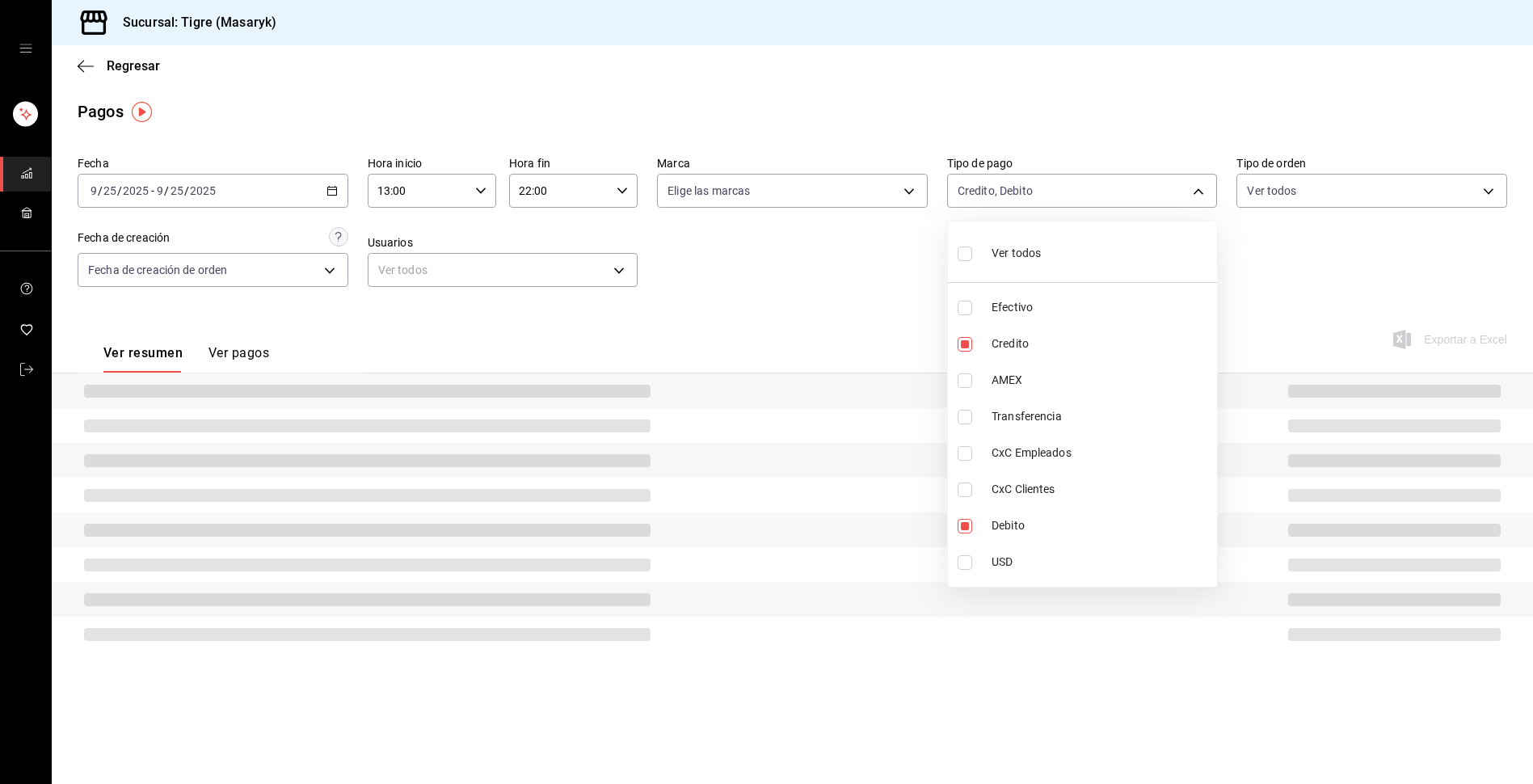
click at [891, 332] on div at bounding box center [766, 392] width 1533 height 784
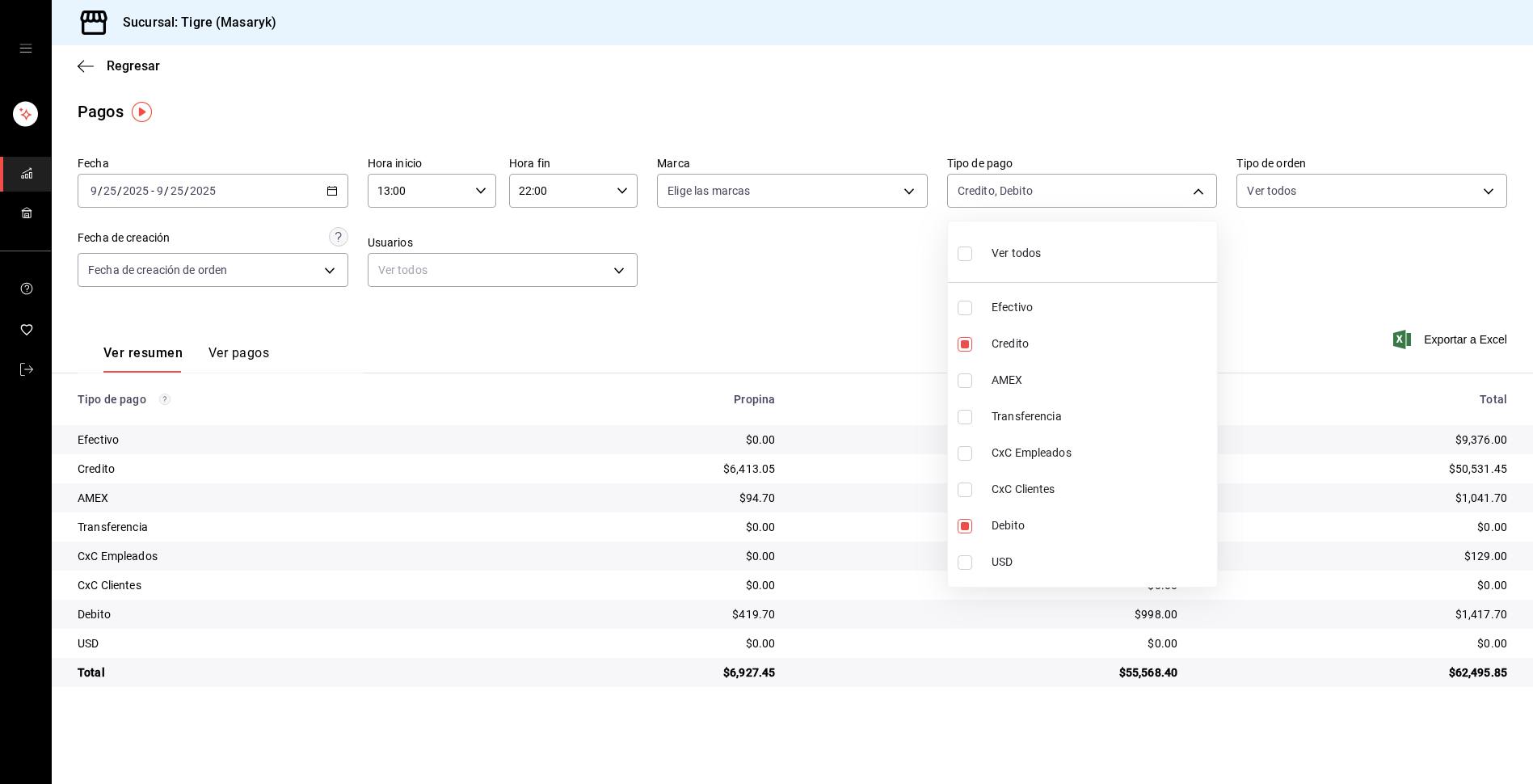
click at [854, 302] on div at bounding box center [766, 392] width 1533 height 784
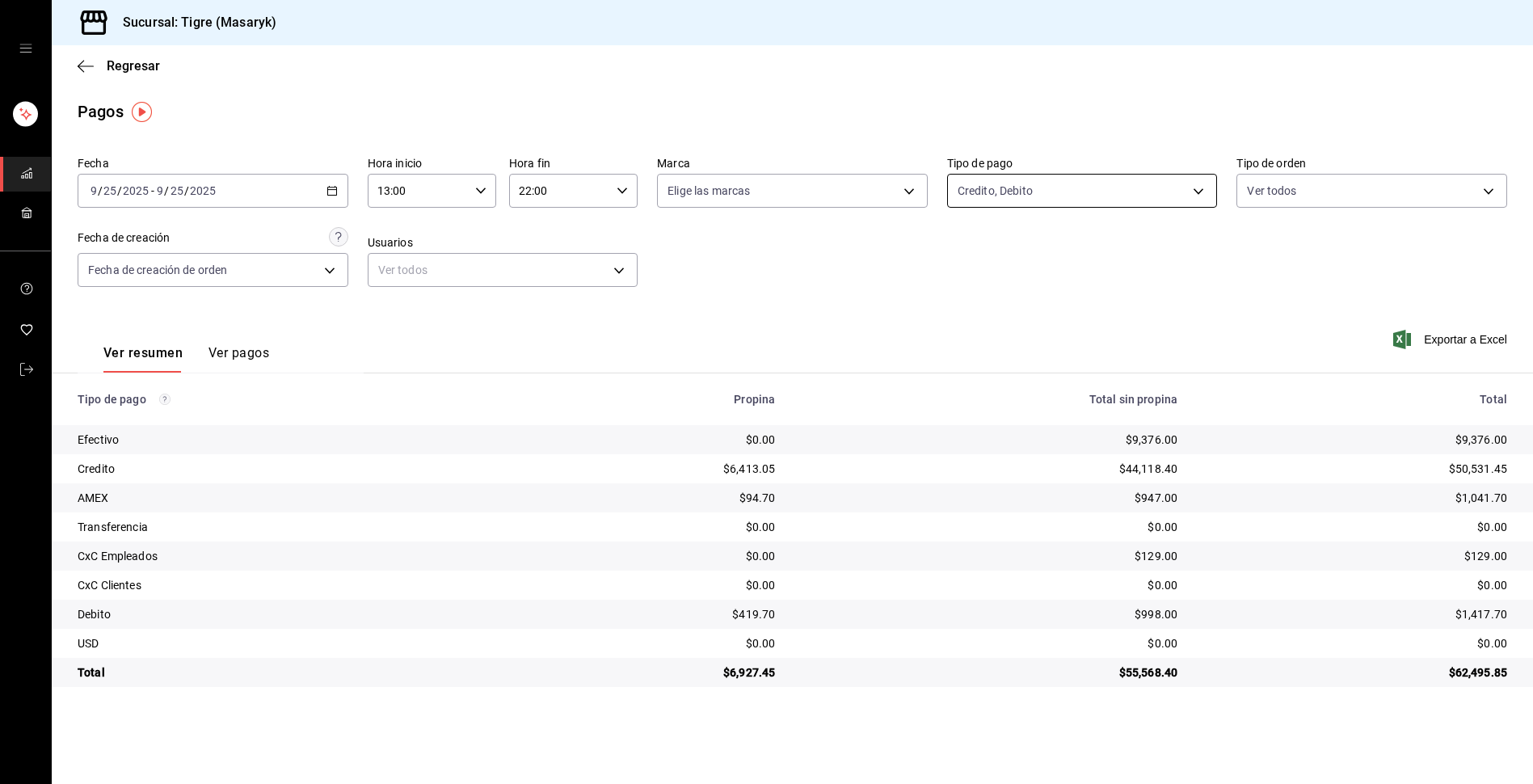
click at [1196, 188] on body "Sucursal: Tigre (Masaryk) Regresar Pagos Fecha [DATE] [DATE] - [DATE] [DATE] Ho…" at bounding box center [766, 392] width 1533 height 784
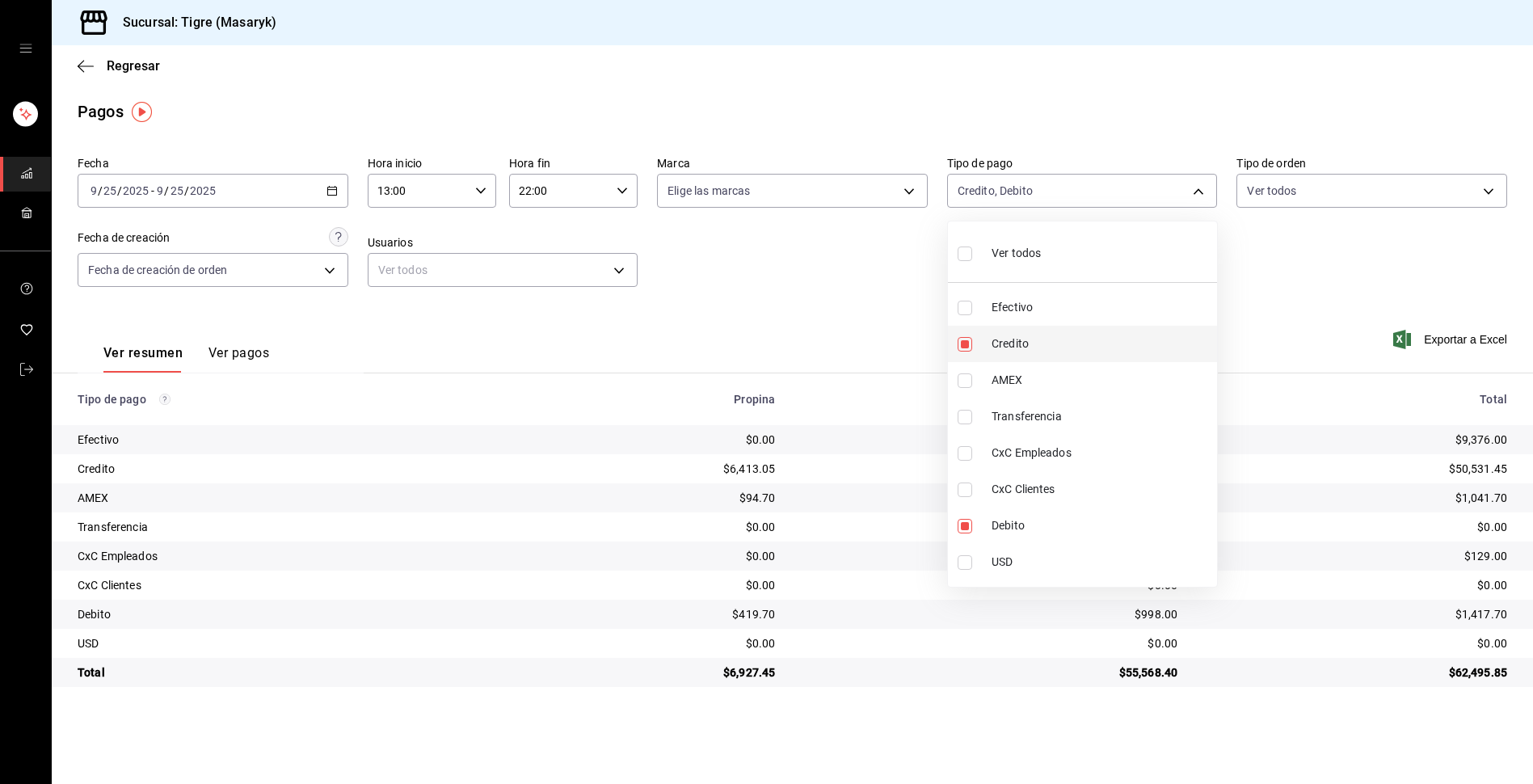
click at [961, 346] on input "checkbox" at bounding box center [964, 344] width 15 height 15
checkbox input "false"
type input "a8f1af16-94e3-41ee-854d-4aaa38aa7ebf"
click at [969, 347] on input "checkbox" at bounding box center [964, 344] width 15 height 15
checkbox input "true"
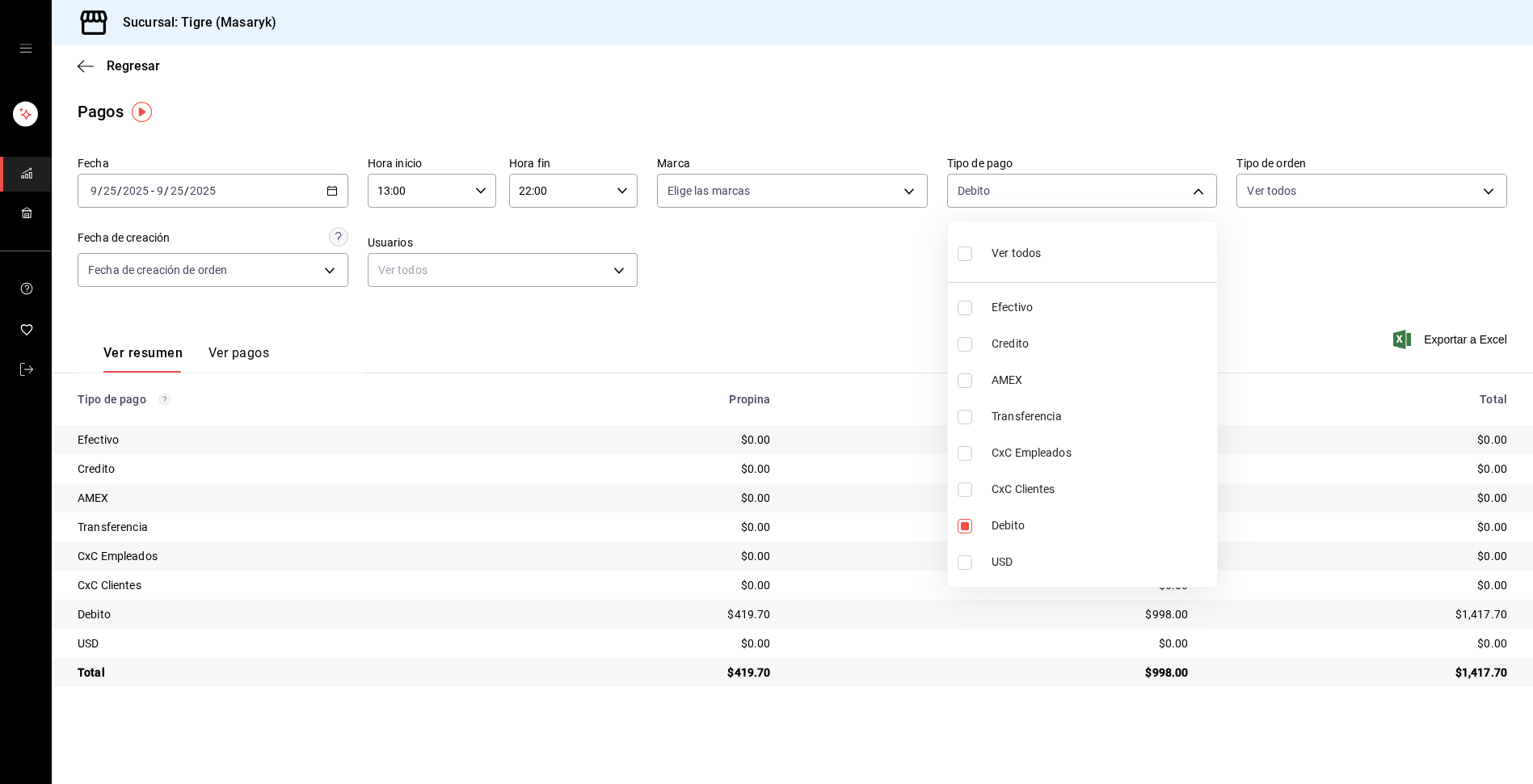
type input "a8f1af16-94e3-41ee-854d-4aaa38aa7ebf,563f51c4-7c0d-43b6-837e-e895ac41548e"
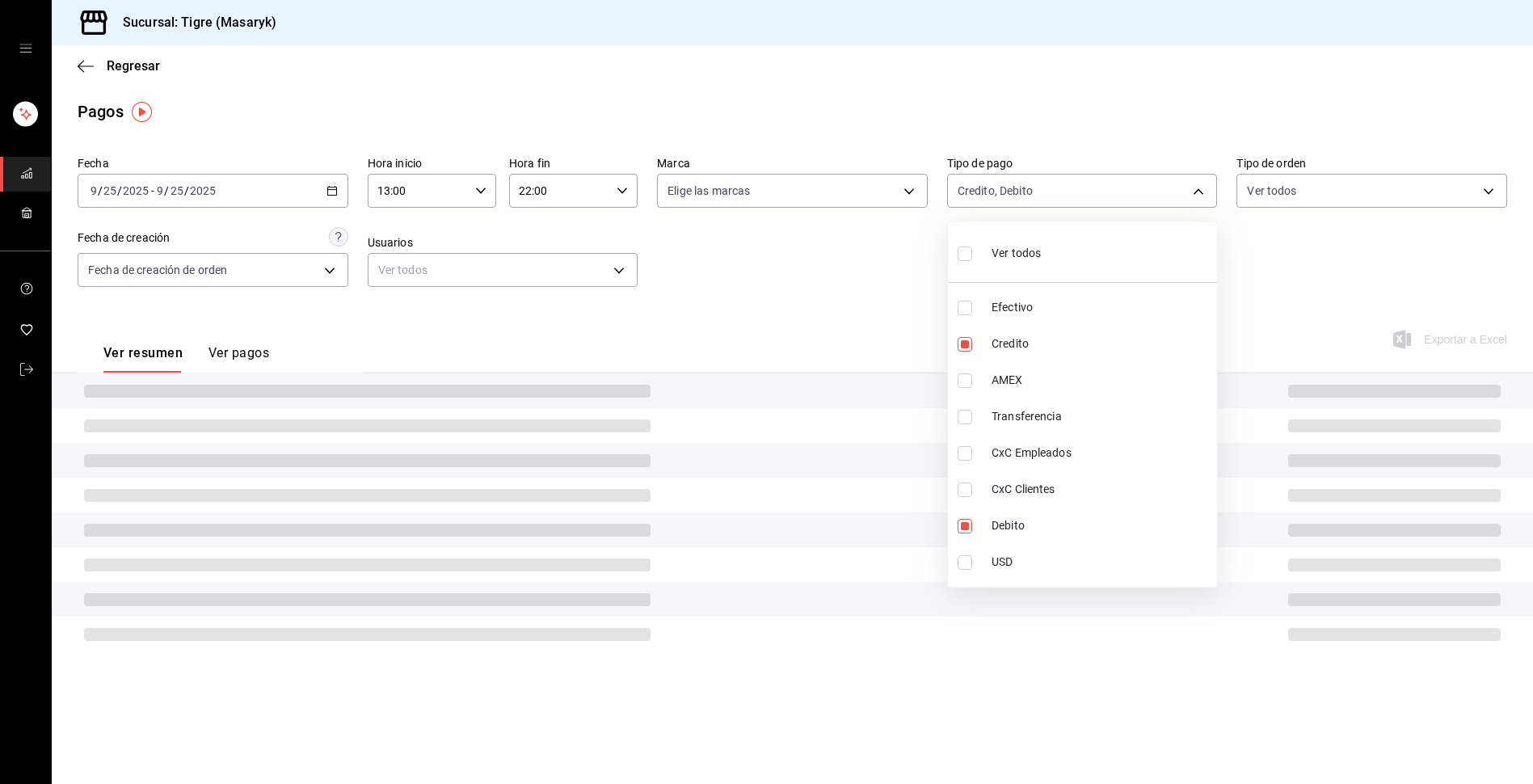
click at [1280, 310] on div at bounding box center [766, 392] width 1533 height 784
click at [336, 190] on \(Stroke\) "button" at bounding box center [331, 189] width 9 height 1
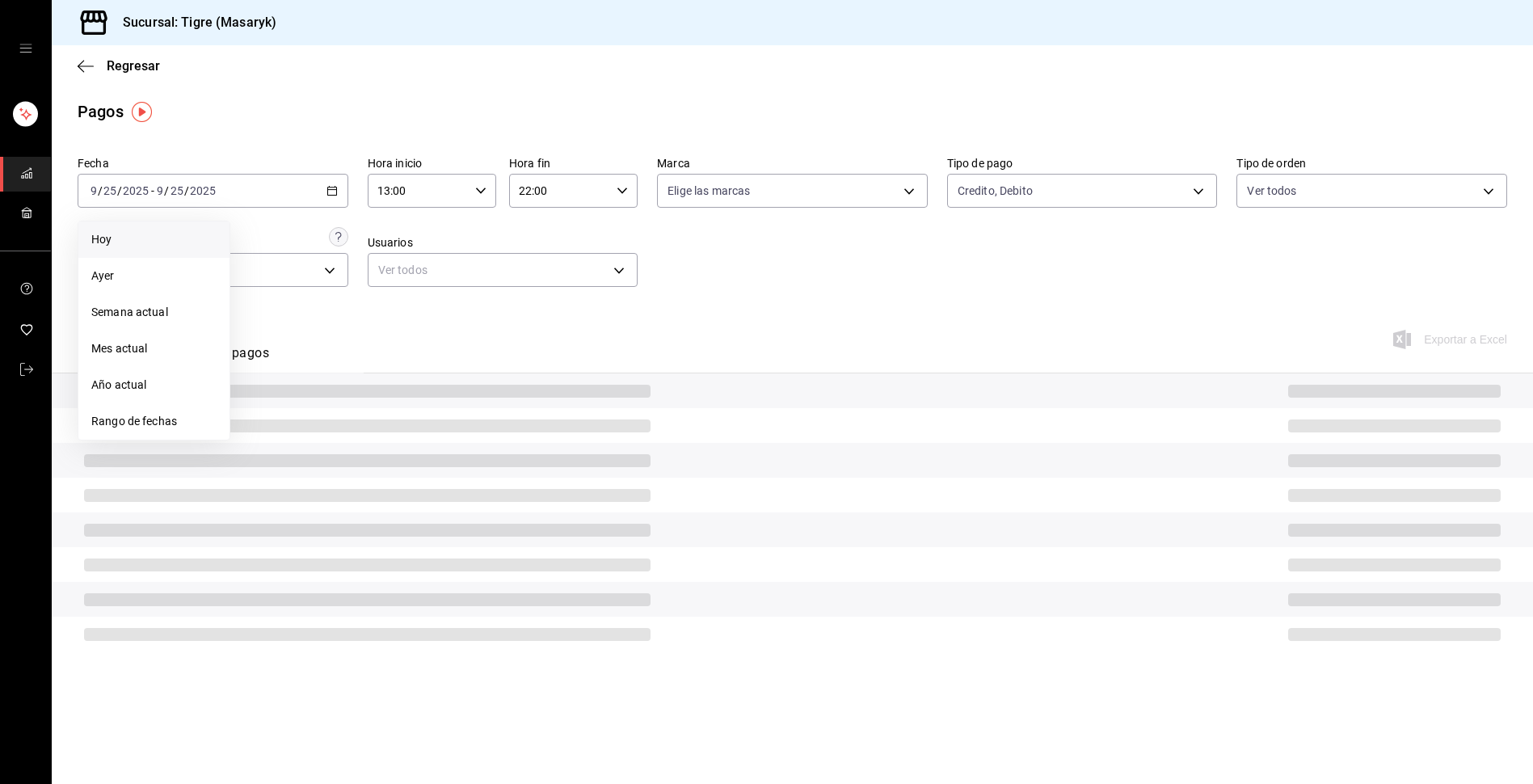
click at [131, 241] on span "Hoy" at bounding box center [154, 239] width 125 height 17
type input "00:00"
type input "23:59"
click at [477, 192] on icon "button" at bounding box center [481, 191] width 12 height 12
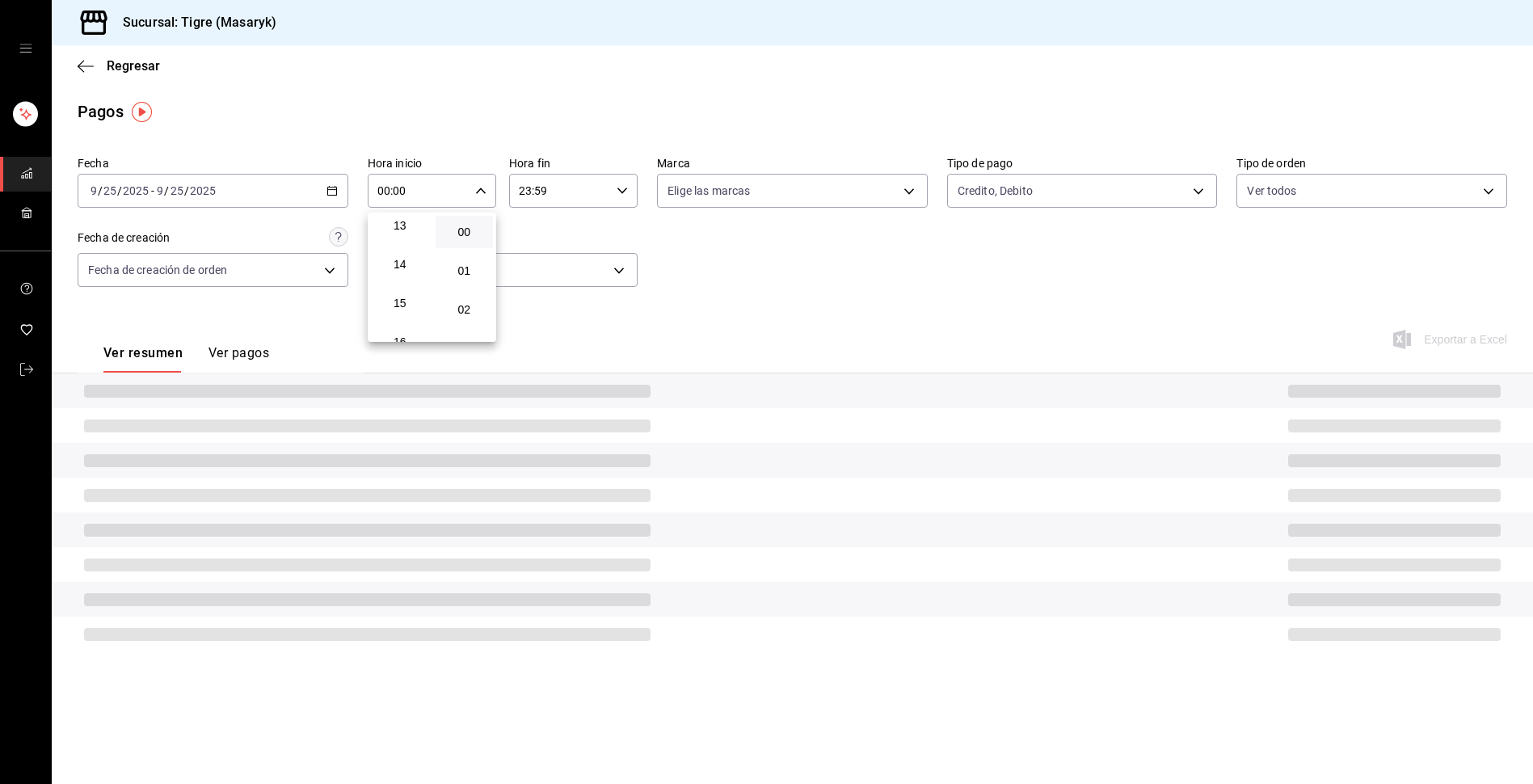
scroll to position [484, 0]
click at [400, 259] on button "13" at bounding box center [399, 251] width 58 height 32
type input "13:00"
click at [407, 255] on span "13" at bounding box center [400, 251] width 39 height 13
click at [686, 253] on div at bounding box center [766, 392] width 1533 height 784
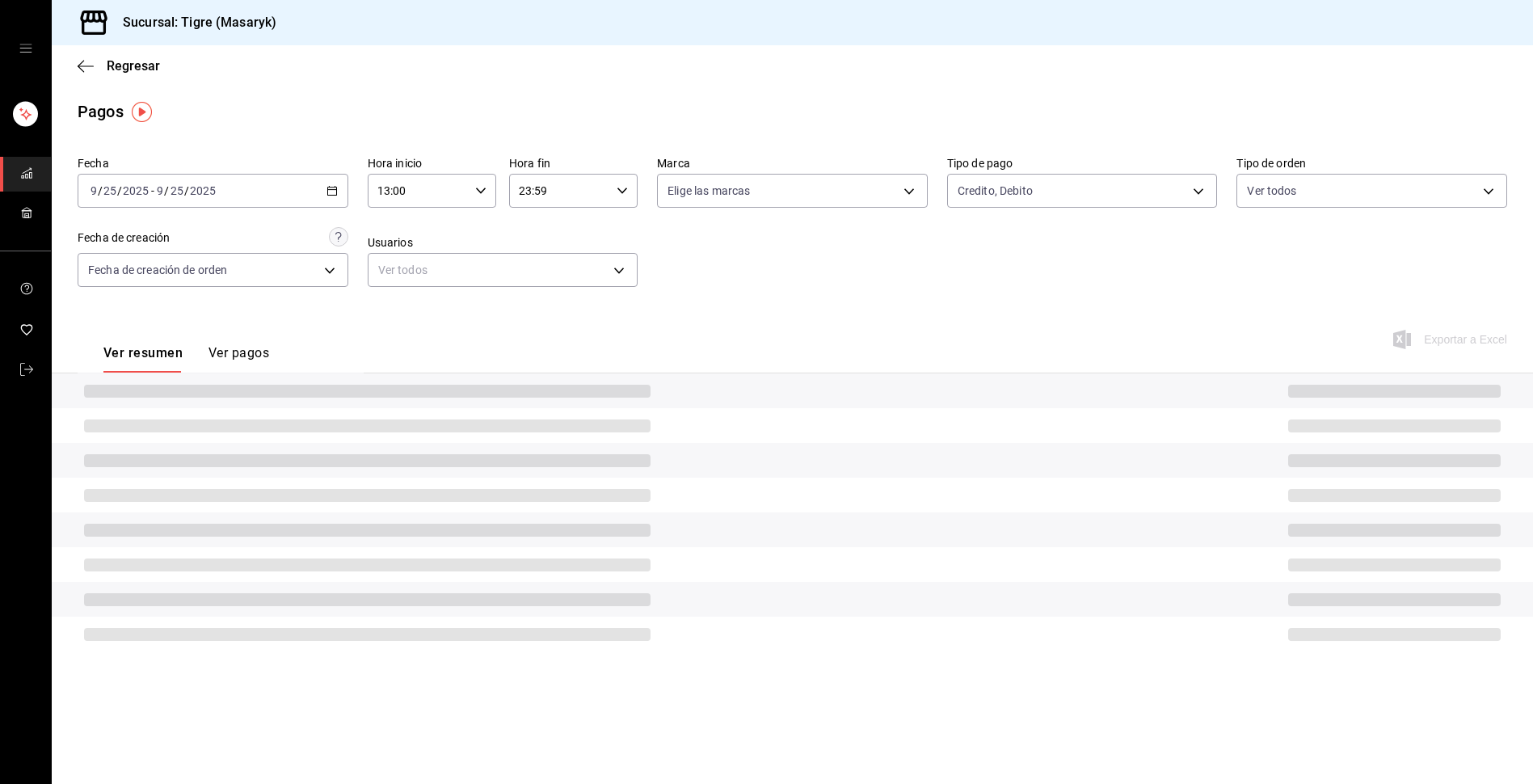
click at [809, 300] on div "Fecha [DATE] [DATE] - [DATE] [DATE] Hora inicio 13:00 Hora inicio Hora fin 23:5…" at bounding box center [792, 228] width 1429 height 157
click at [109, 120] on div "Pagos" at bounding box center [100, 112] width 46 height 24
click at [86, 66] on icon "button" at bounding box center [85, 66] width 17 height 1
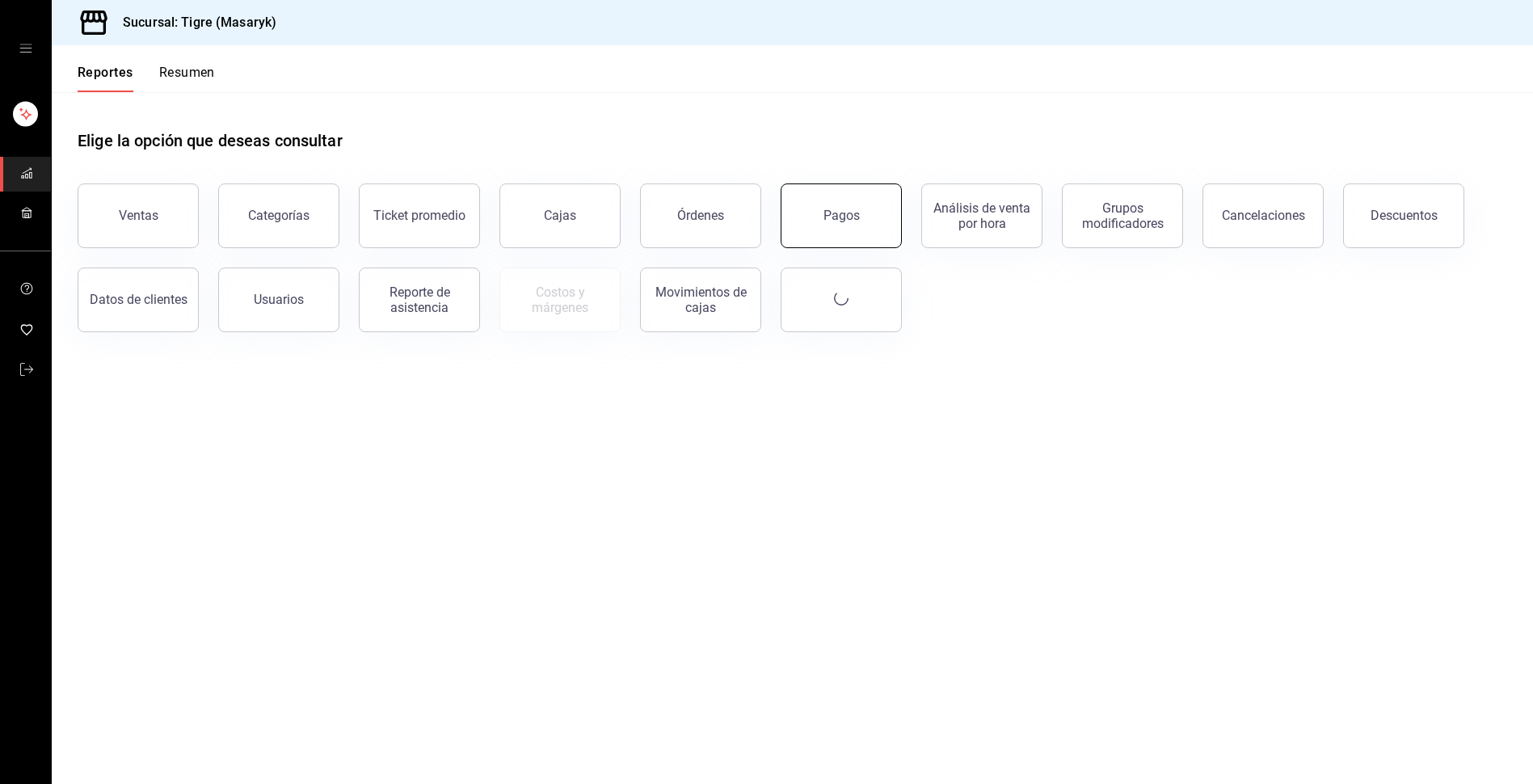
click at [843, 212] on div "Pagos" at bounding box center [841, 215] width 36 height 16
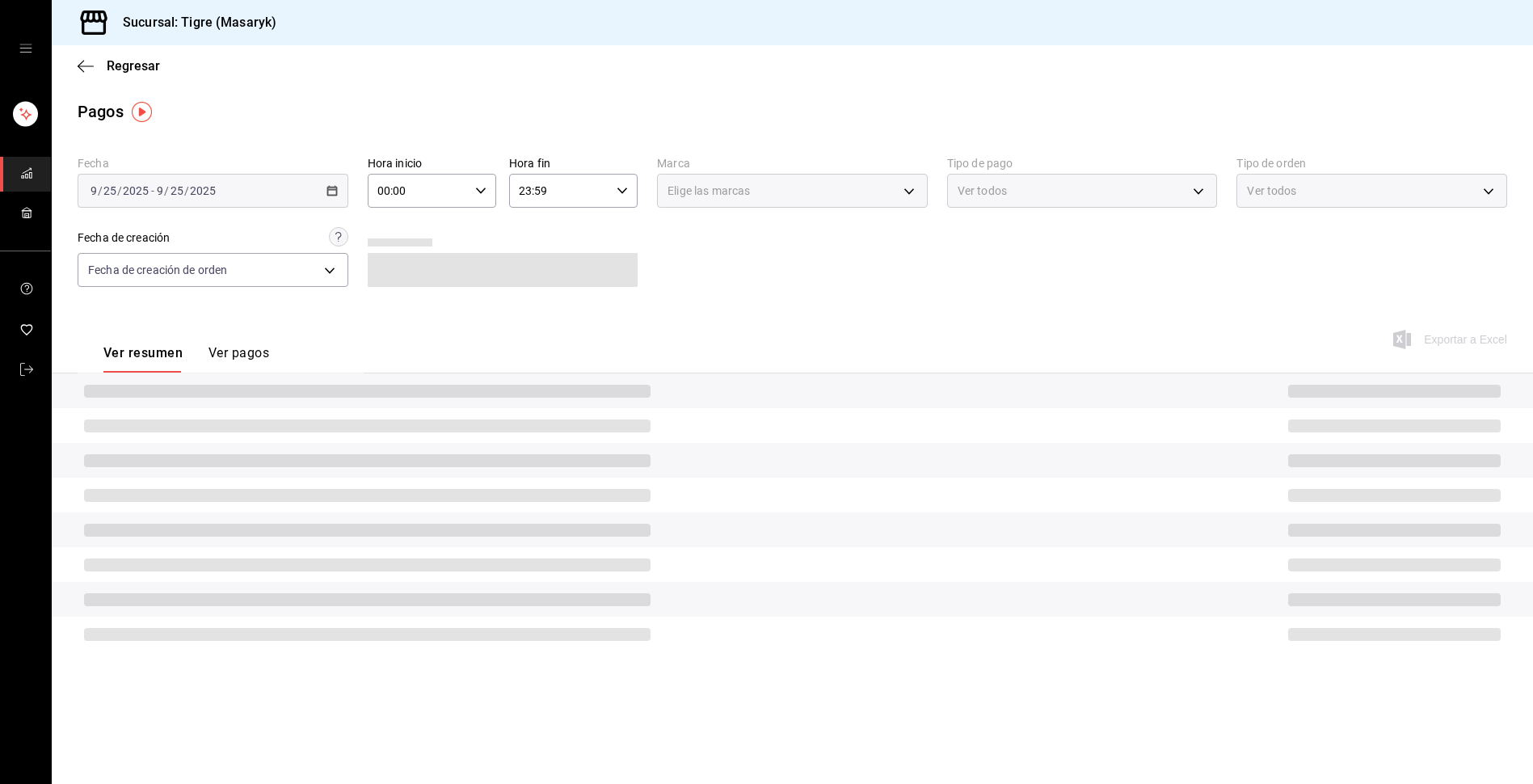
click at [1202, 191] on div "Ver todos" at bounding box center [1082, 190] width 271 height 34
click at [757, 293] on div "Fecha [DATE] [DATE] - [DATE] [DATE] Hora inicio 00:00 Hora inicio Hora fin 23:5…" at bounding box center [792, 228] width 1429 height 157
click at [37, 222] on link "mailbox folders" at bounding box center [25, 213] width 51 height 34
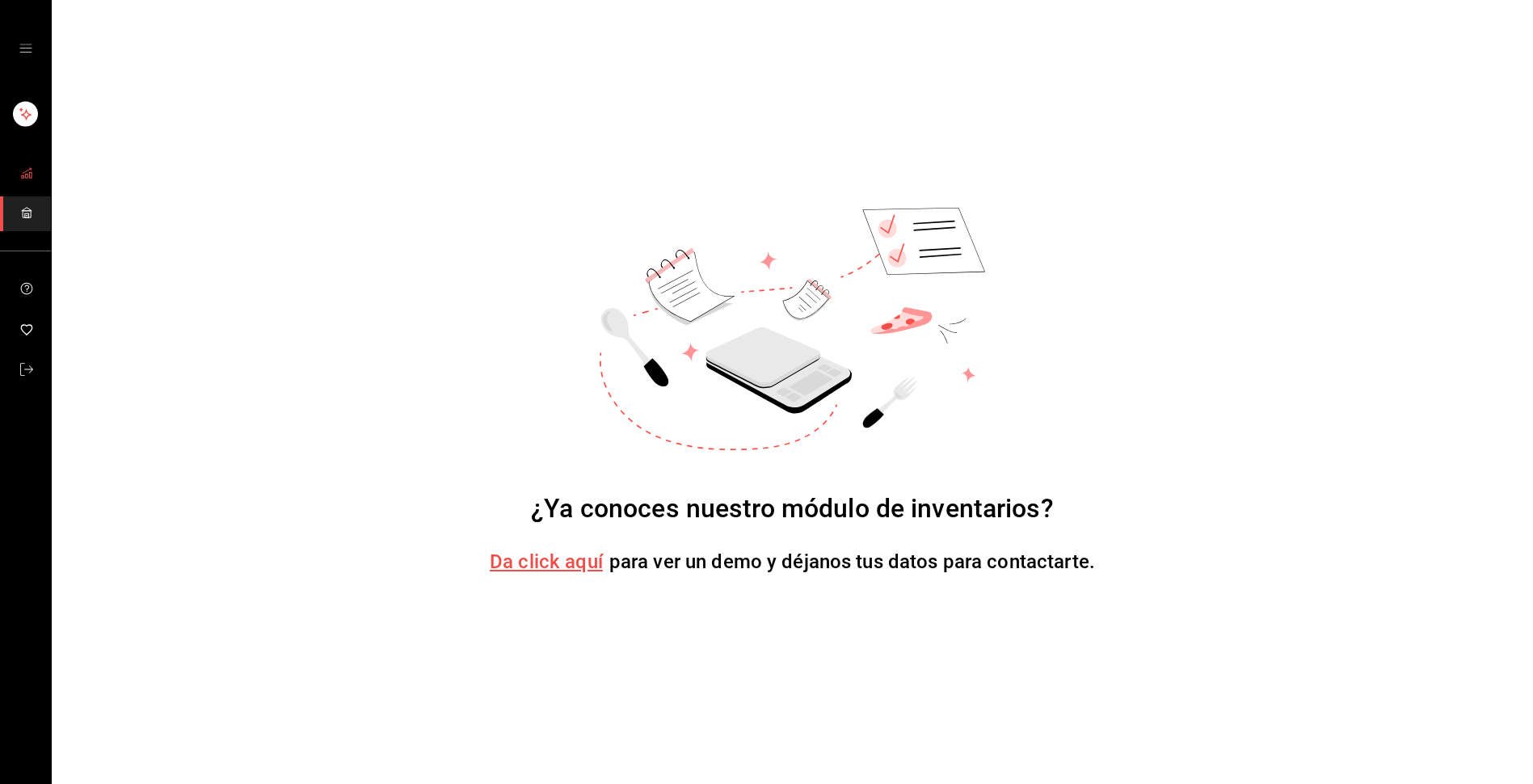
click at [17, 177] on link "mailbox folders" at bounding box center [25, 173] width 51 height 34
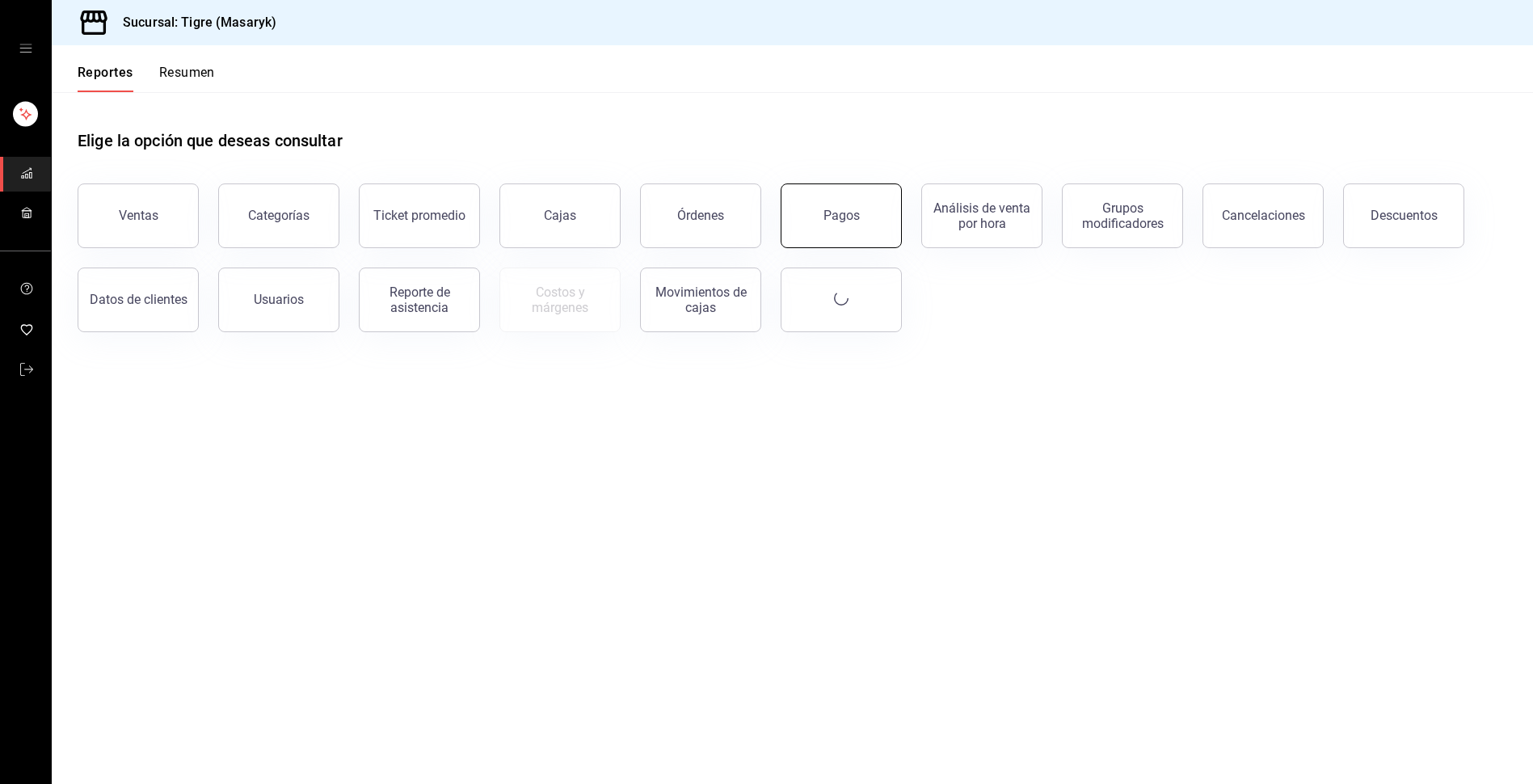
click at [840, 221] on div "Pagos" at bounding box center [841, 215] width 36 height 16
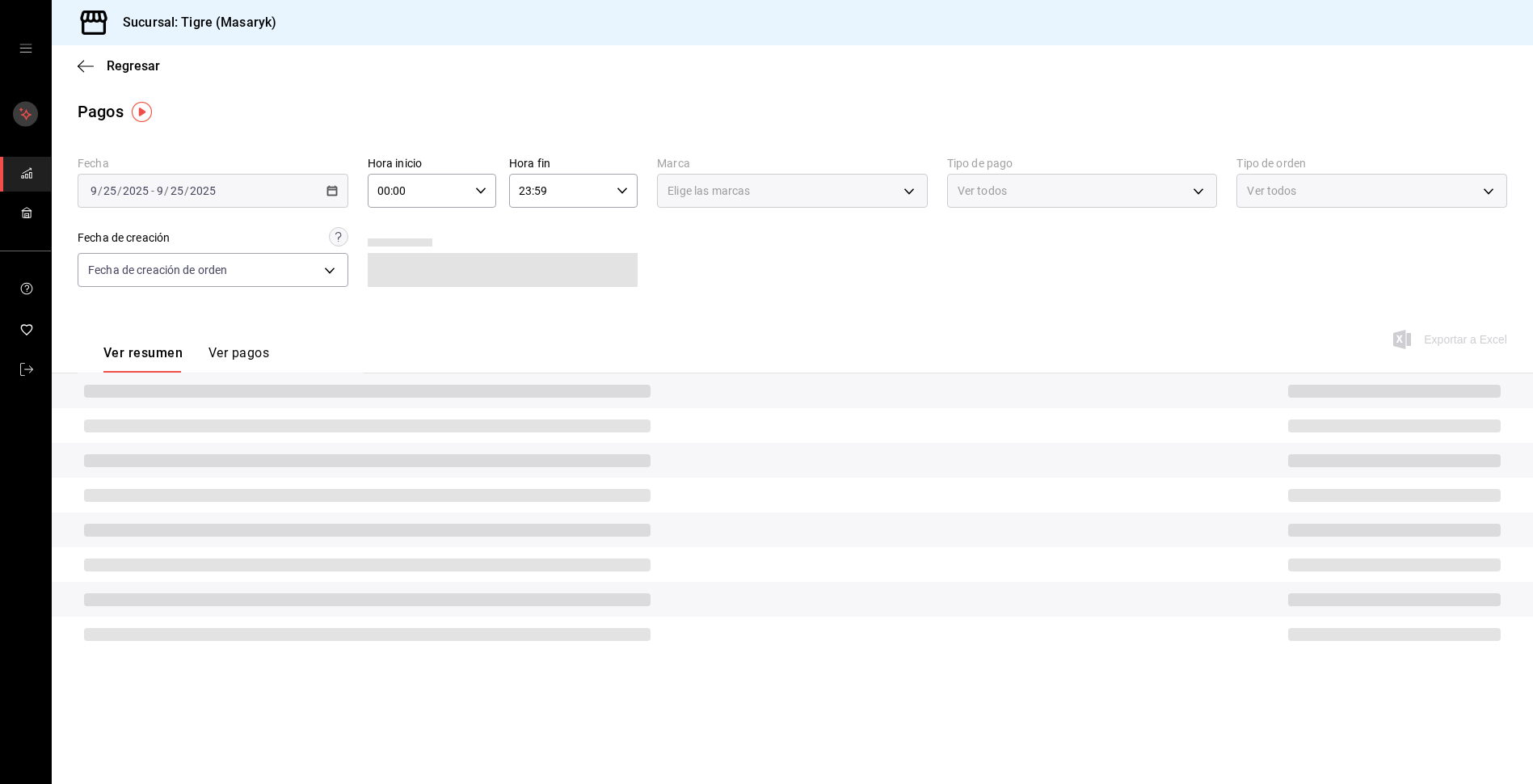
click at [24, 118] on rect "mailbox folders" at bounding box center [25, 115] width 25 height 25
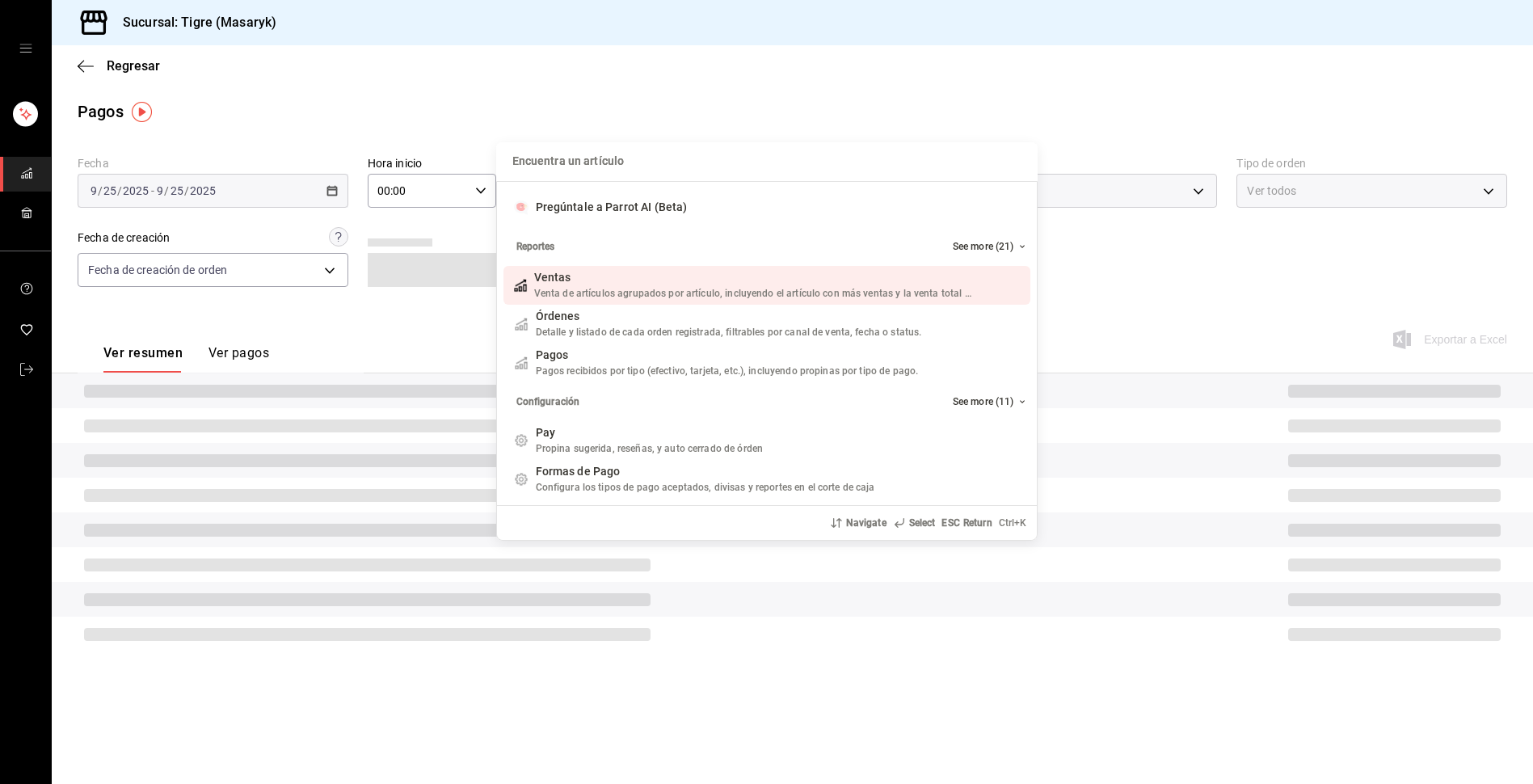
click at [26, 220] on div "Encuentra un artículo Encuentra un artículo Pregúntale a Parrot AI (Beta) Repor…" at bounding box center [766, 392] width 1533 height 784
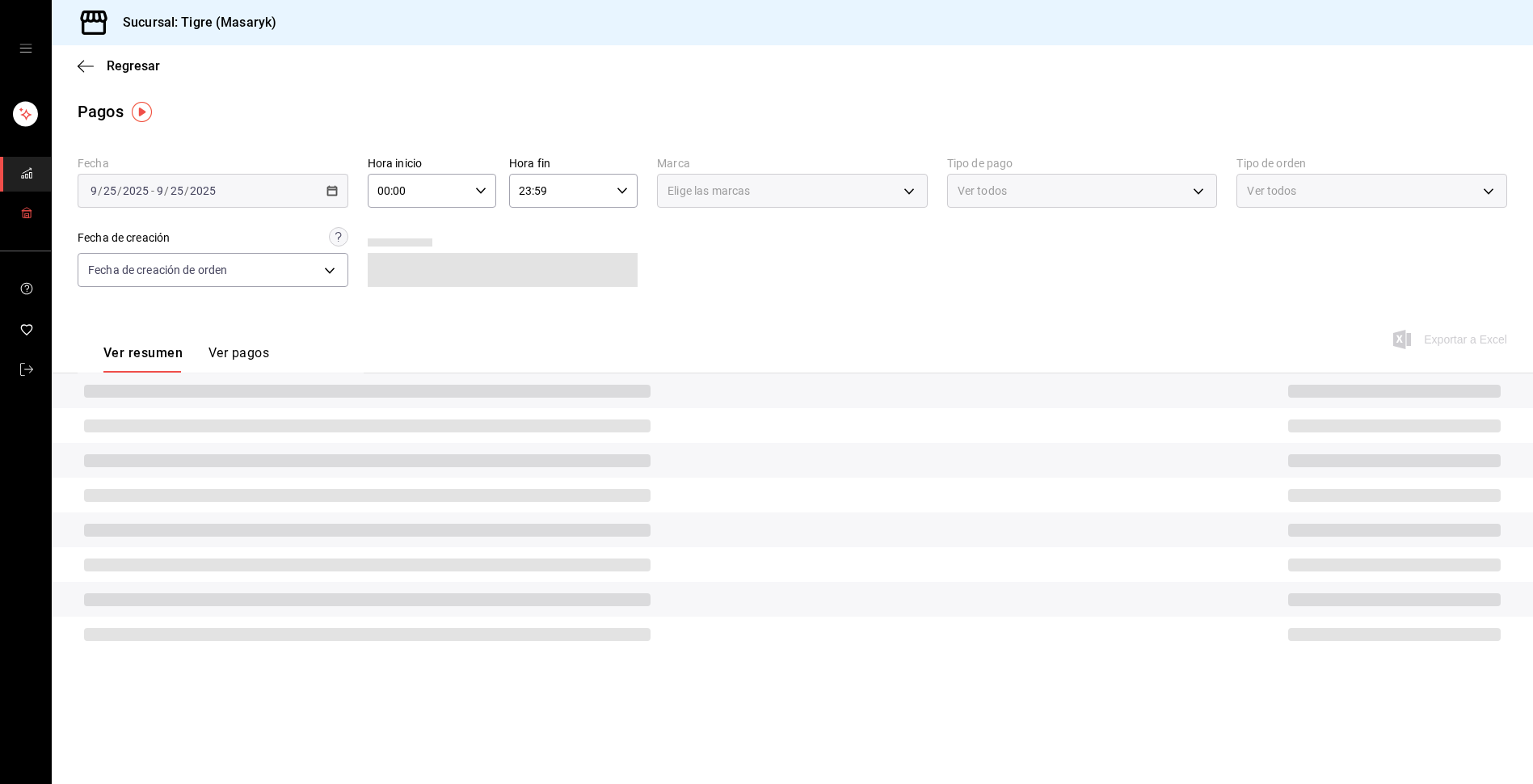
click at [26, 210] on icon "mailbox folders" at bounding box center [25, 208] width 10 height 3
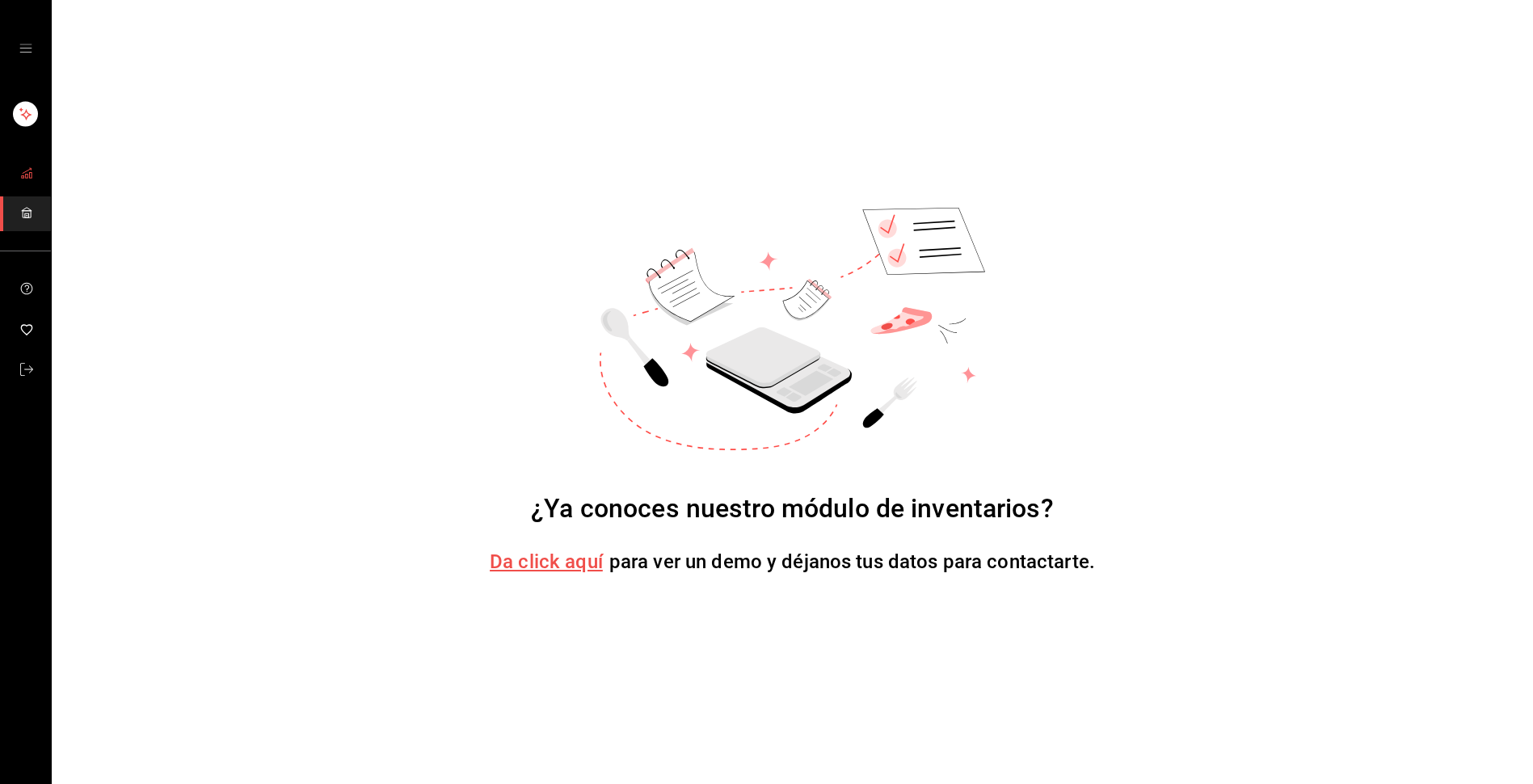
click at [23, 164] on span "mailbox folders" at bounding box center [26, 174] width 13 height 22
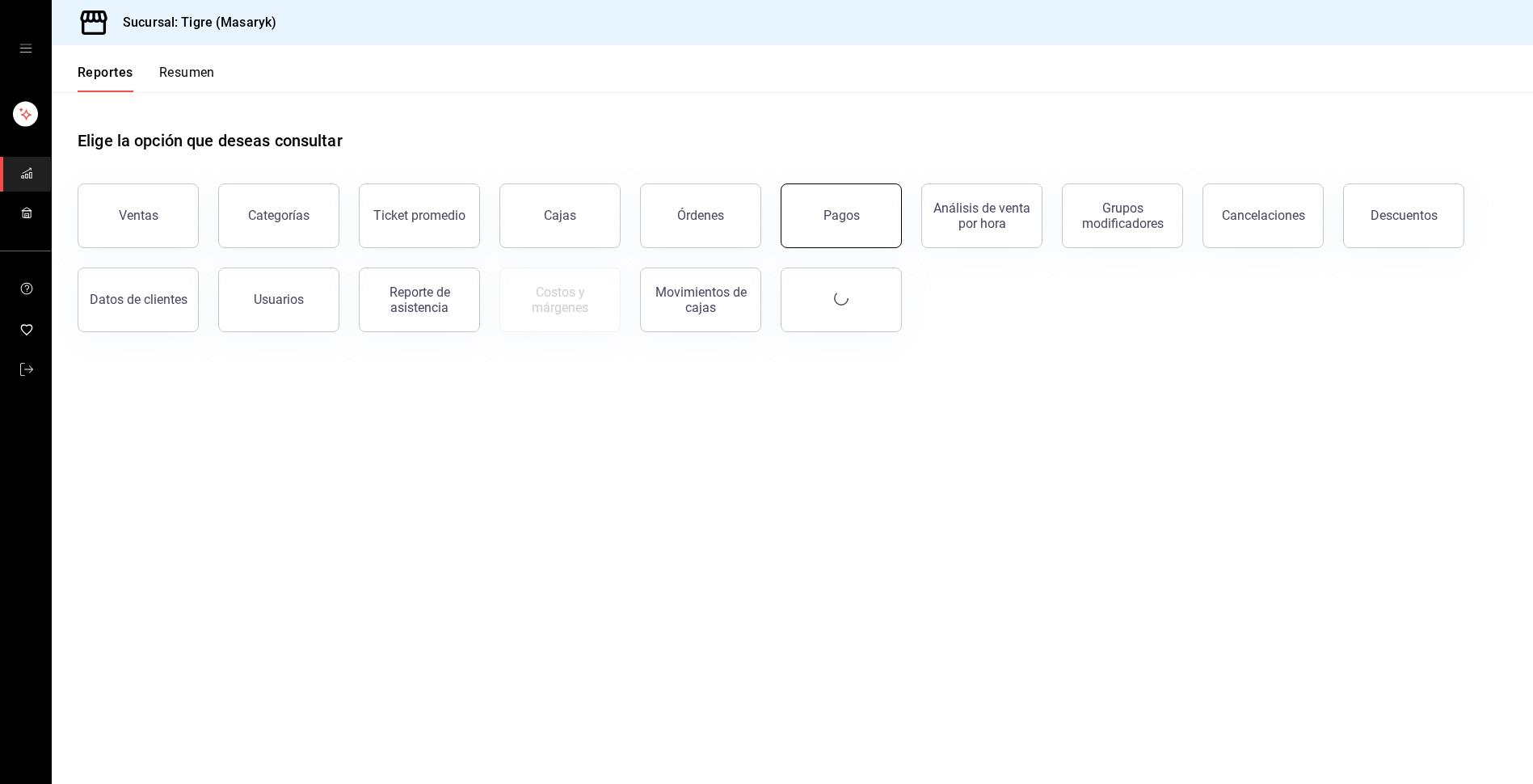
click at [841, 208] on button "Pagos" at bounding box center [841, 215] width 121 height 65
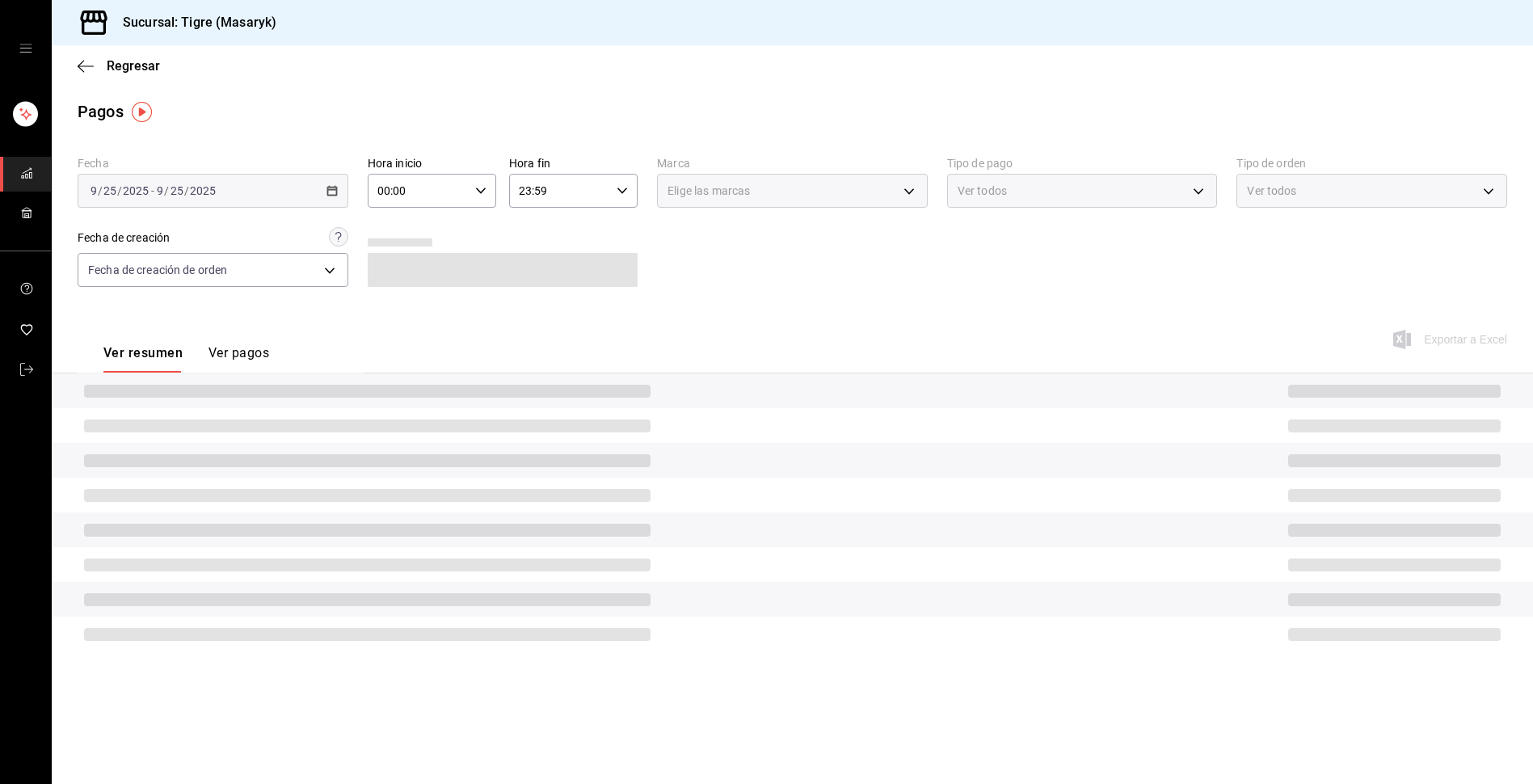
click at [485, 190] on icon "button" at bounding box center [481, 191] width 12 height 12
click at [416, 256] on span "13" at bounding box center [400, 251] width 39 height 13
type input "13:00"
click at [622, 188] on div at bounding box center [766, 392] width 1533 height 784
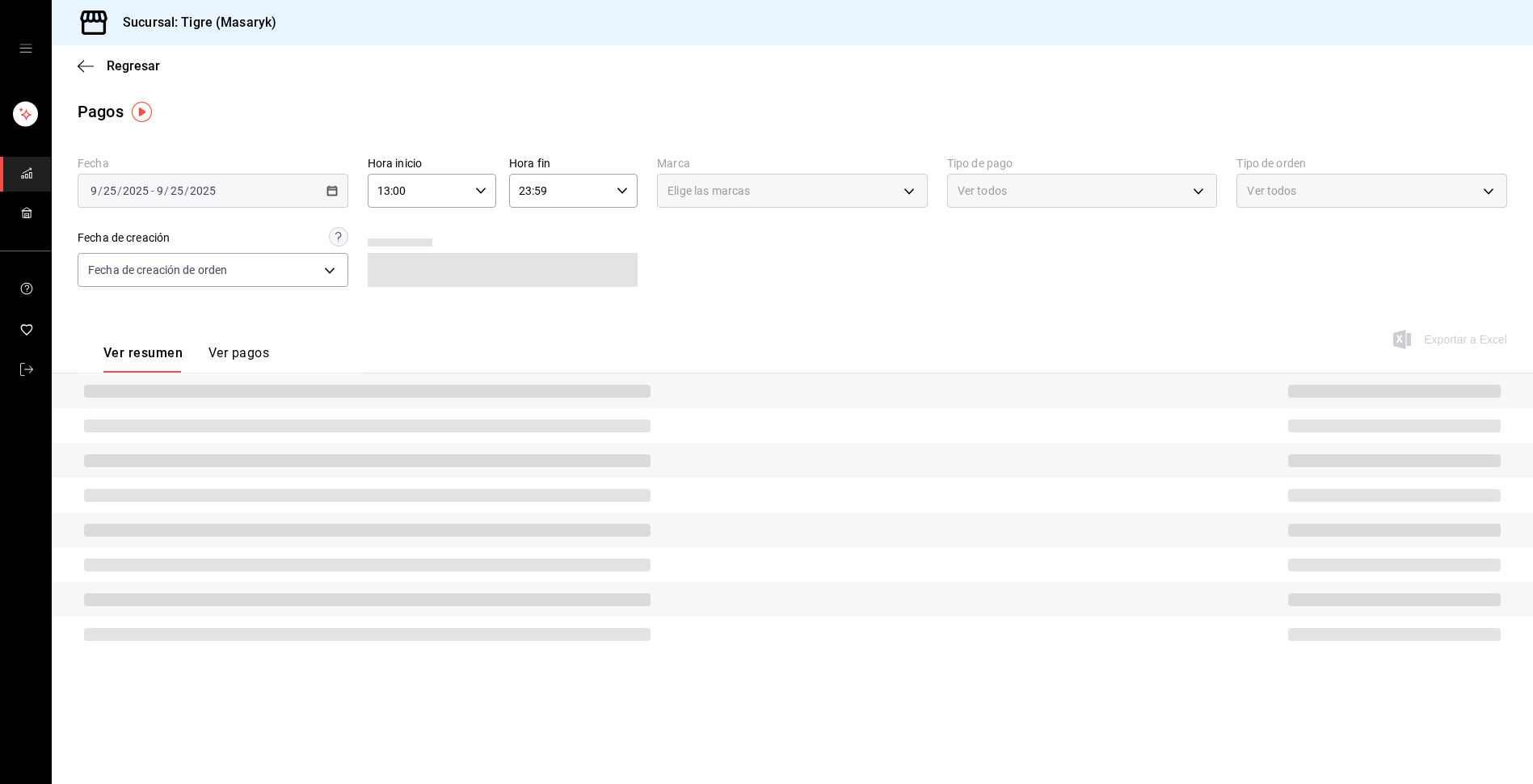
click at [542, 195] on input "23:59" at bounding box center [559, 190] width 101 height 32
click at [763, 290] on div at bounding box center [766, 392] width 1533 height 784
click at [903, 193] on div "Elige las marcas" at bounding box center [792, 190] width 271 height 34
click at [1208, 188] on div "Ver todos" at bounding box center [1082, 190] width 271 height 34
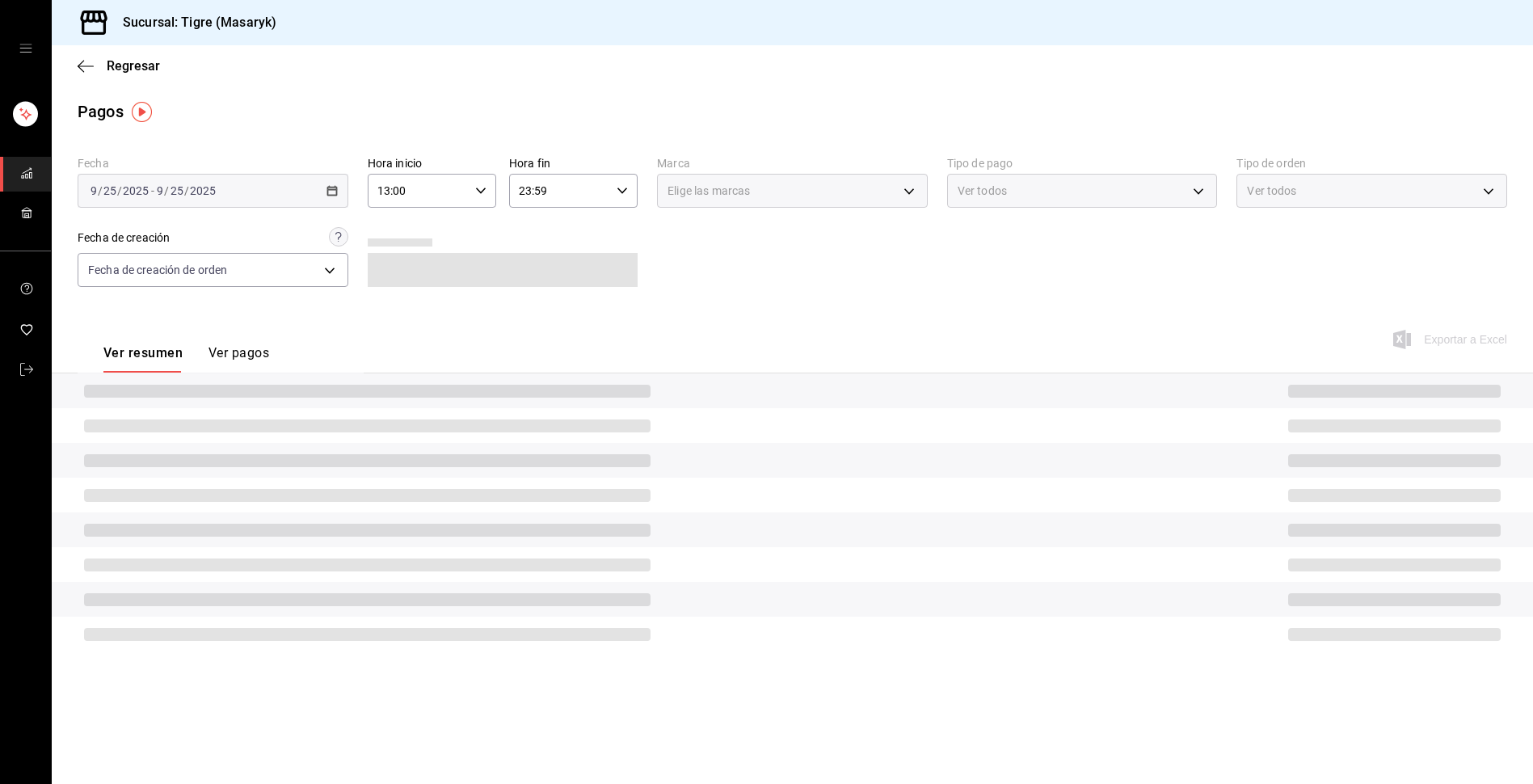
click at [1201, 195] on div "Ver todos" at bounding box center [1082, 190] width 271 height 34
